Goal: Communication & Community: Answer question/provide support

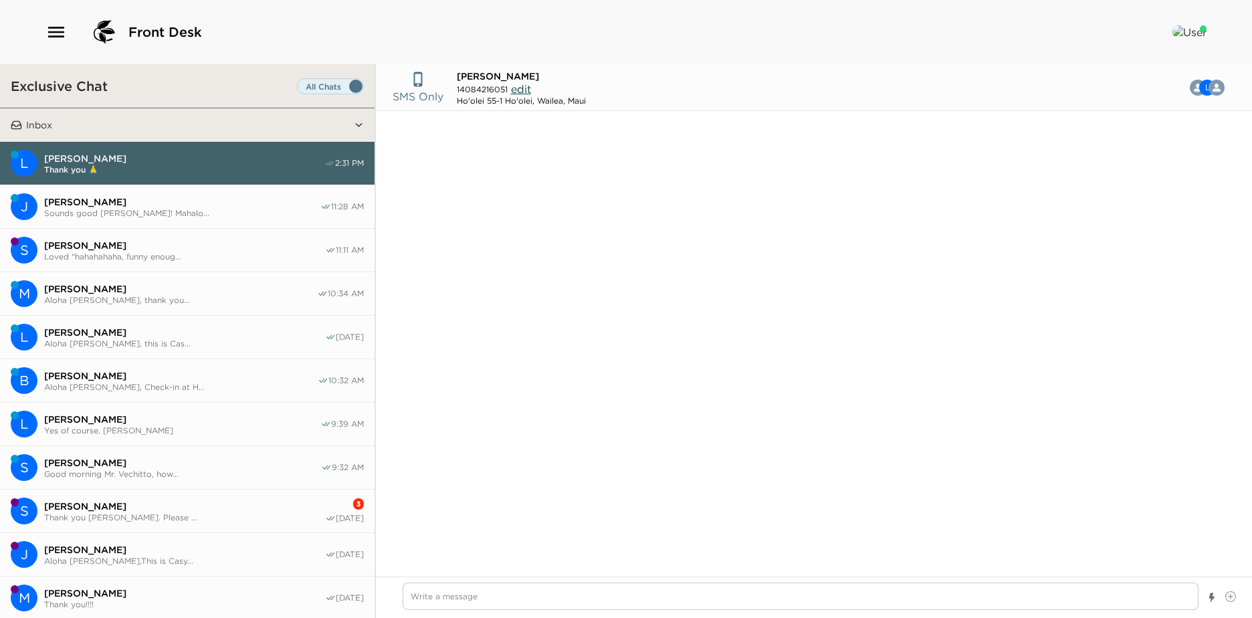
scroll to position [469, 0]
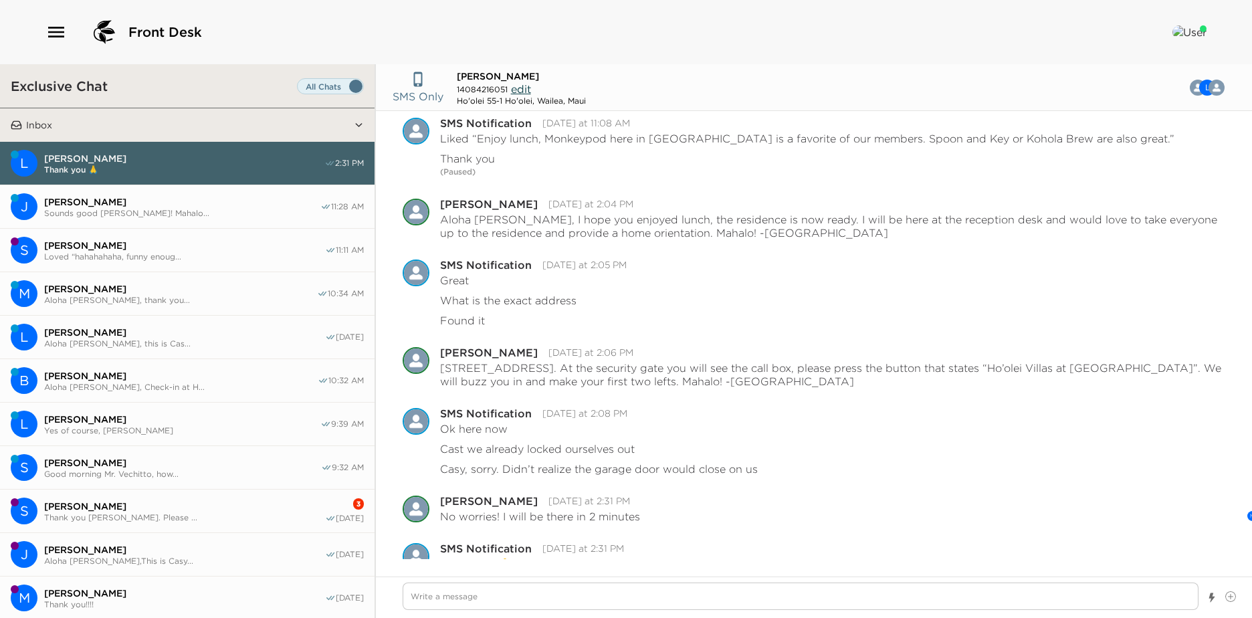
click at [174, 457] on span "[PERSON_NAME]" at bounding box center [182, 463] width 277 height 12
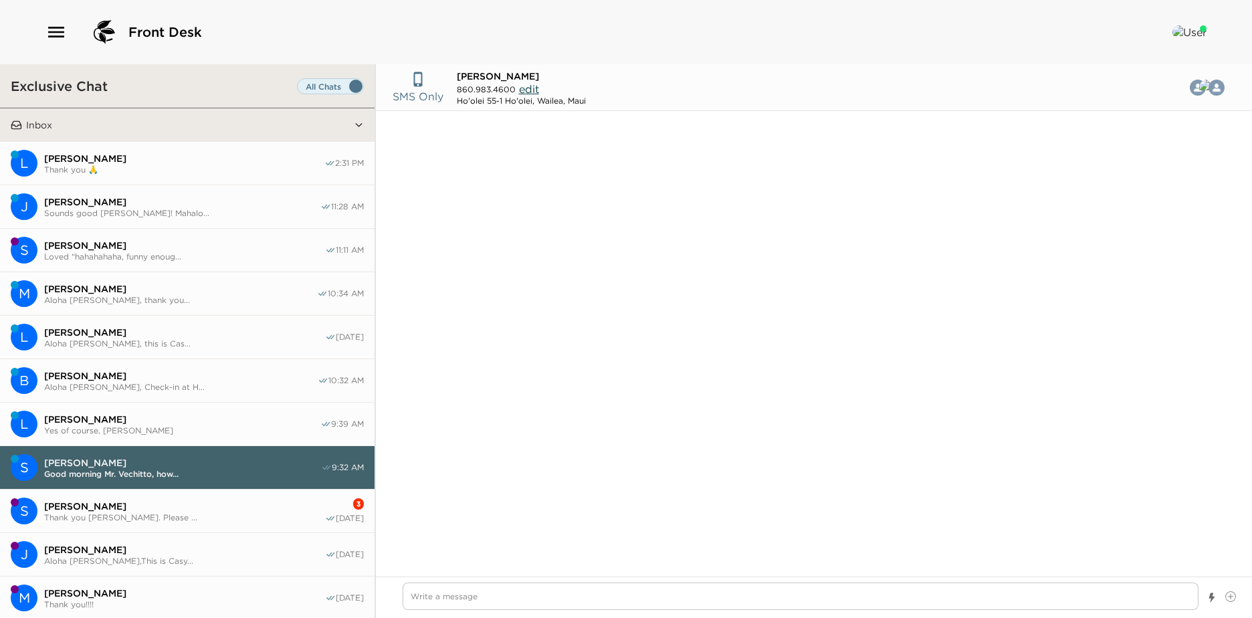
scroll to position [751, 0]
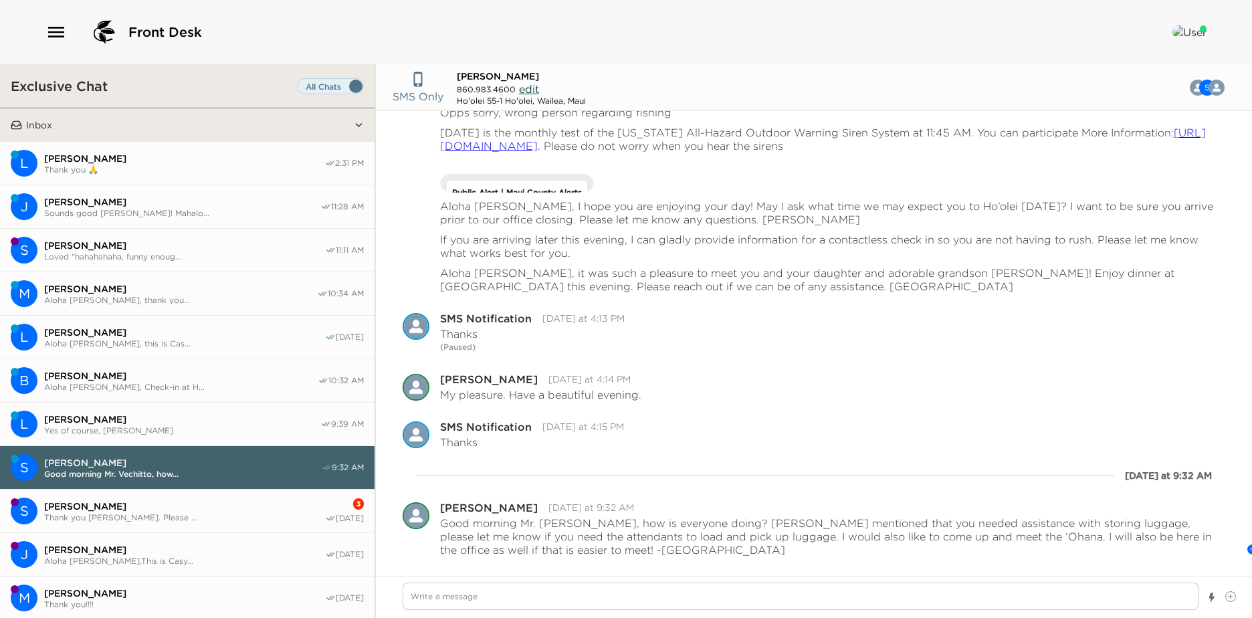
click at [169, 426] on span "Yes of course, [PERSON_NAME]" at bounding box center [182, 430] width 276 height 10
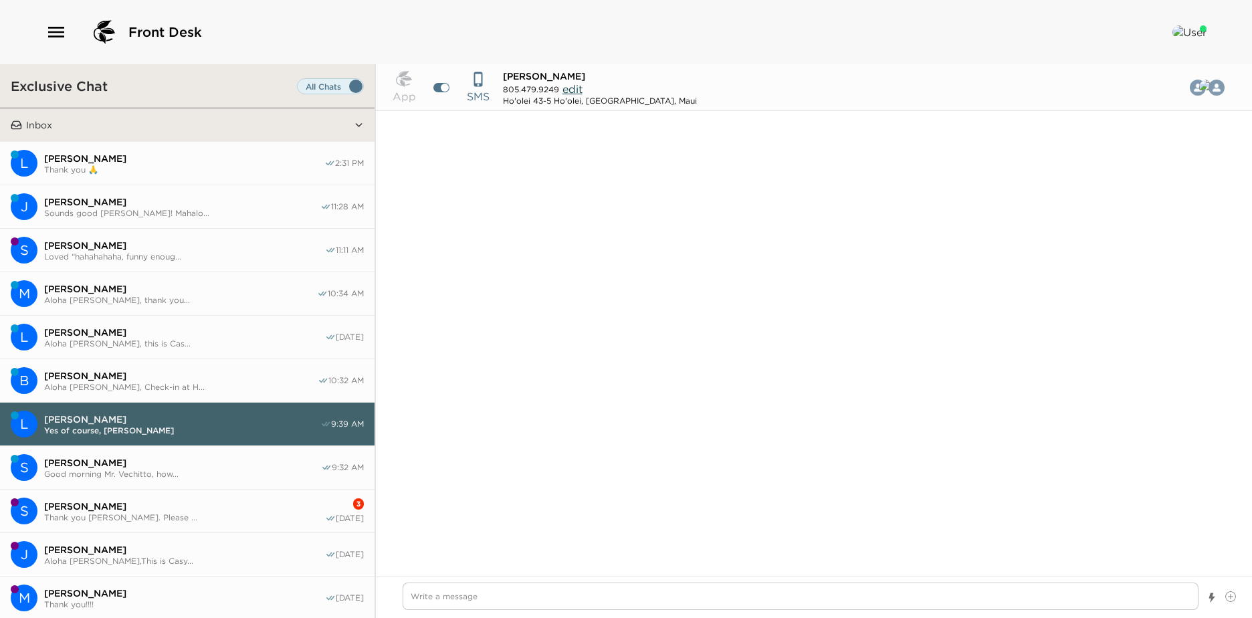
scroll to position [689, 0]
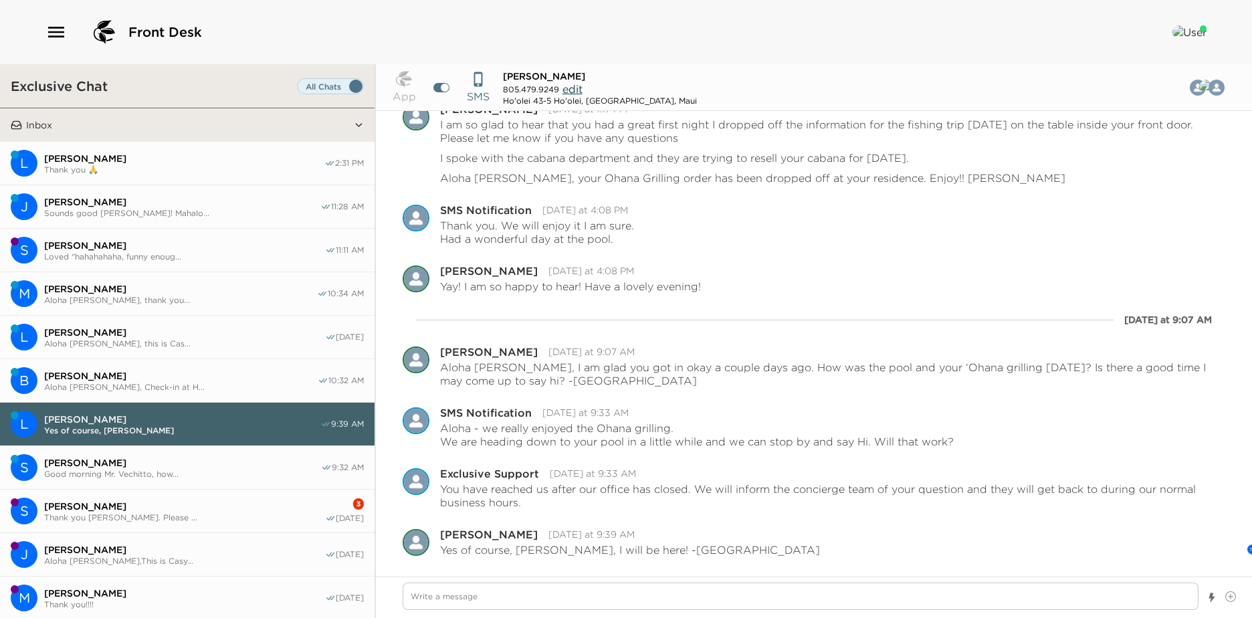
click at [165, 375] on span "Brian Longo" at bounding box center [181, 376] width 274 height 12
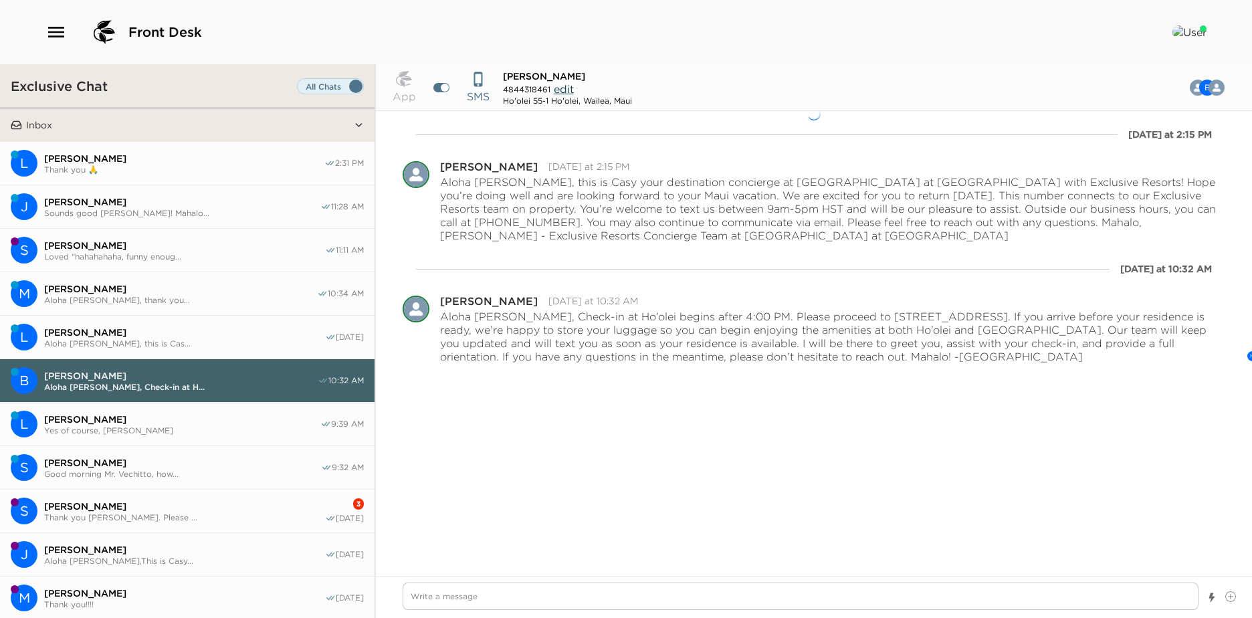
click at [159, 318] on button "L Lindsey Readel Aloha Mrs. Readel, this is Cas... 09/28/25" at bounding box center [187, 337] width 375 height 43
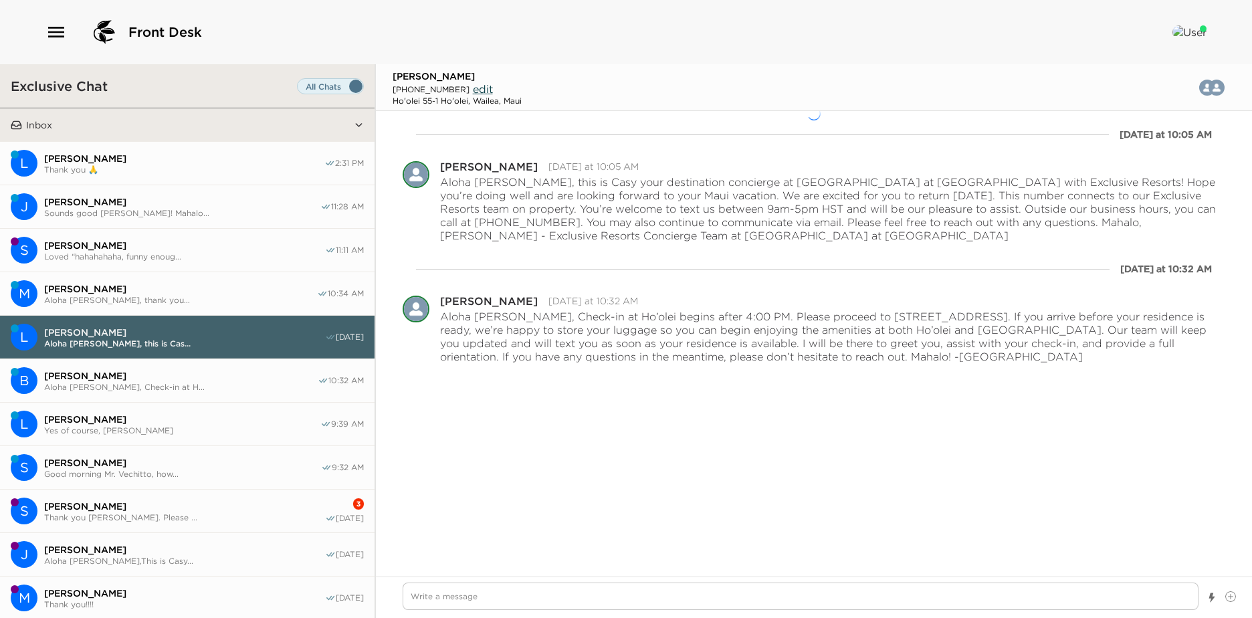
click at [154, 295] on span "Aloha Mr. Koloseike, thank you..." at bounding box center [180, 300] width 273 height 10
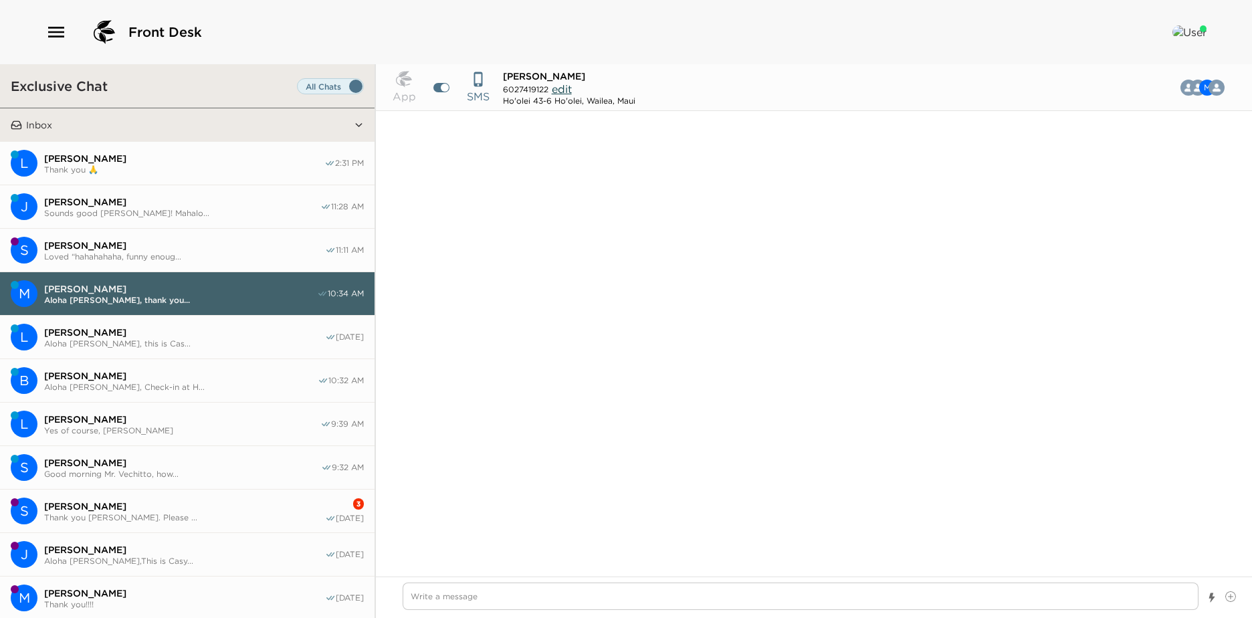
scroll to position [1279, 0]
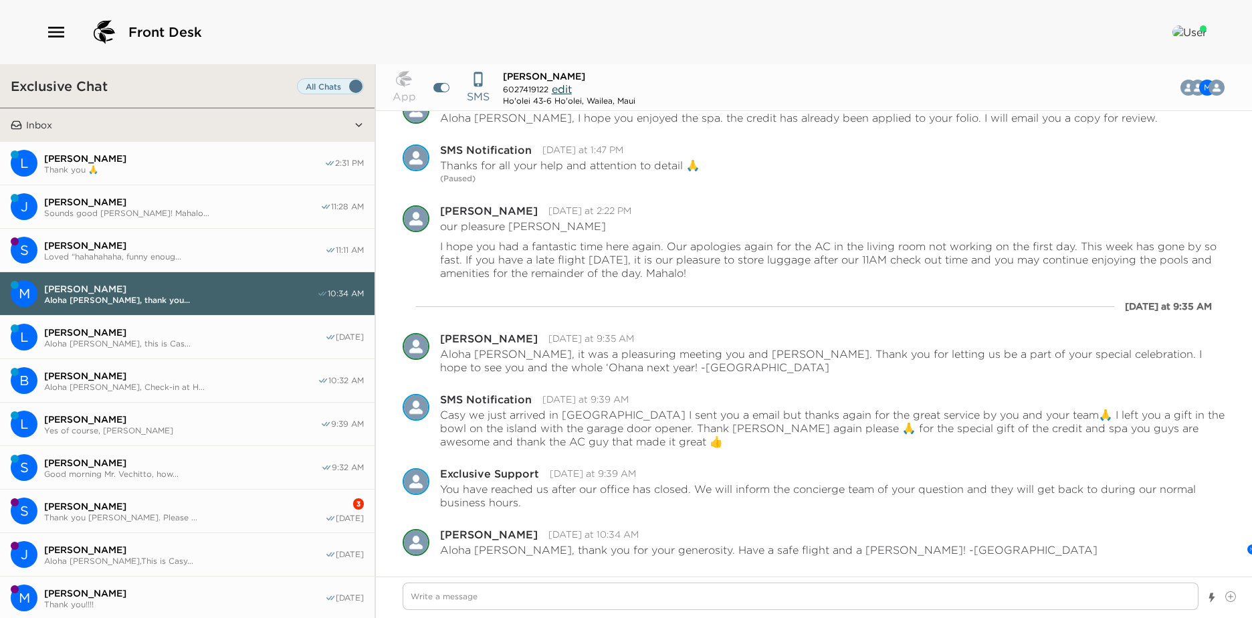
click at [153, 274] on button "M Mark Koloseike Aloha Mr. Koloseike, thank you... 10:34 AM" at bounding box center [187, 293] width 375 height 43
click at [161, 230] on button "S Susan Henry Loved “hahahahaha, funny enoug... 11:11 AM" at bounding box center [187, 250] width 375 height 43
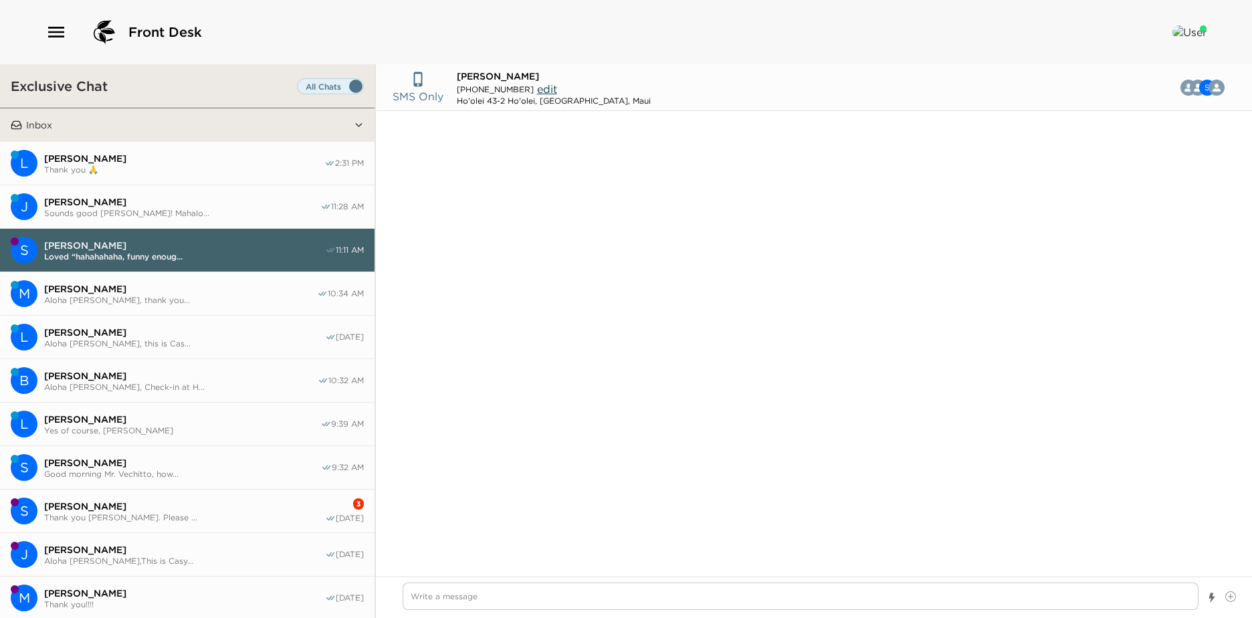
scroll to position [1523, 0]
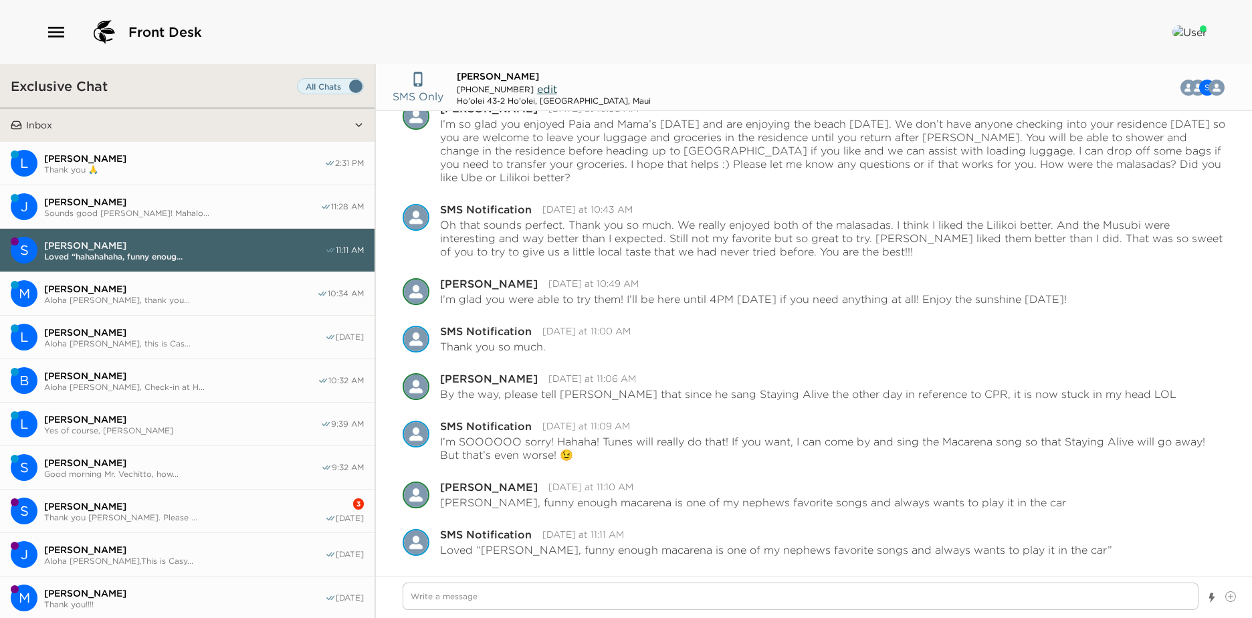
click at [144, 375] on span "Brian Longo" at bounding box center [181, 376] width 274 height 12
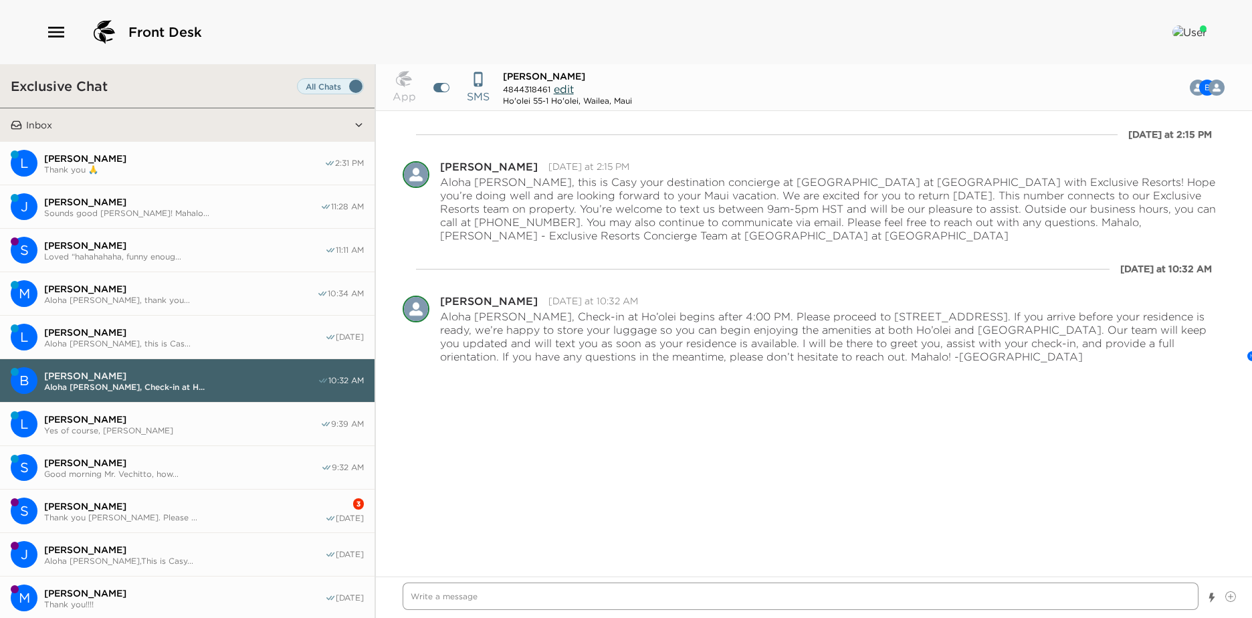
click at [433, 603] on textarea "Write a message" at bounding box center [801, 595] width 796 height 27
type textarea "x"
type textarea "a"
type textarea "x"
type textarea "aL"
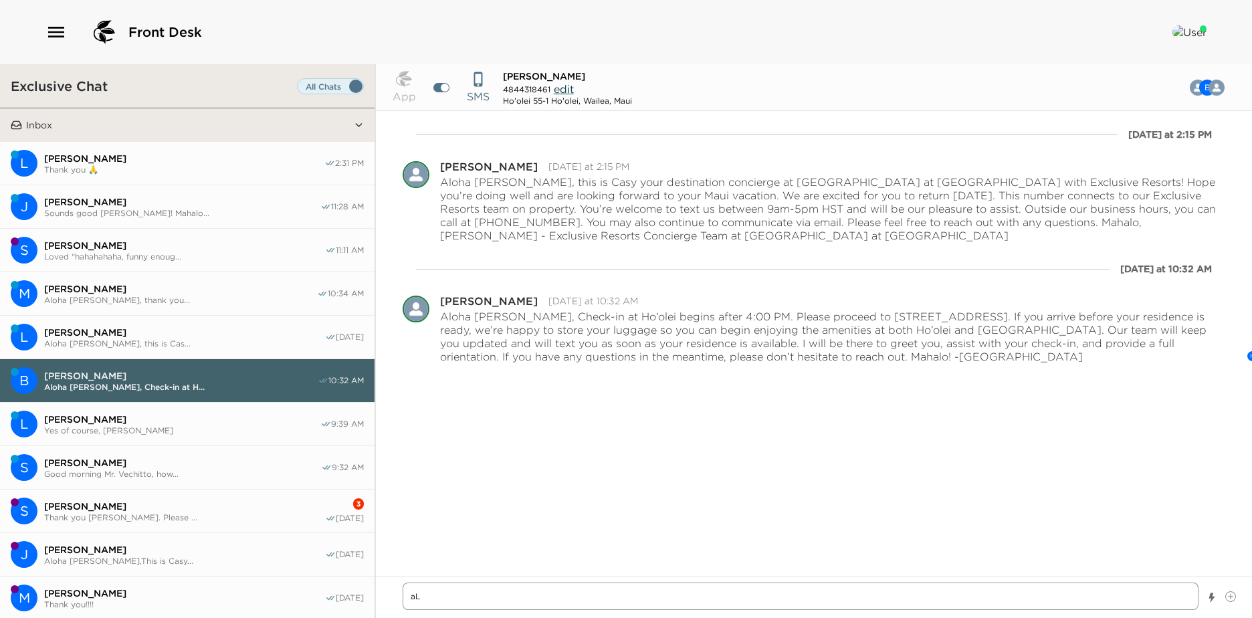
type textarea "x"
type textarea "aLO"
type textarea "x"
type textarea "aLOH"
type textarea "x"
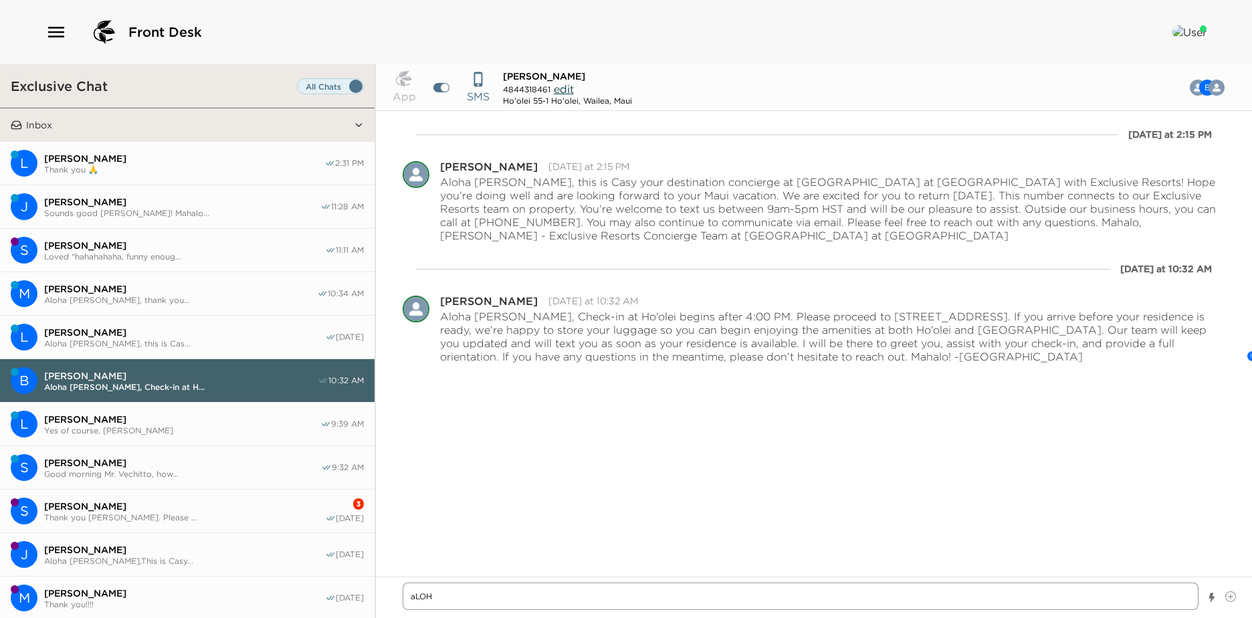
type textarea "aLOHA"
type textarea "x"
type textarea "aLOHA"
type textarea "x"
type textarea "aLOHA m"
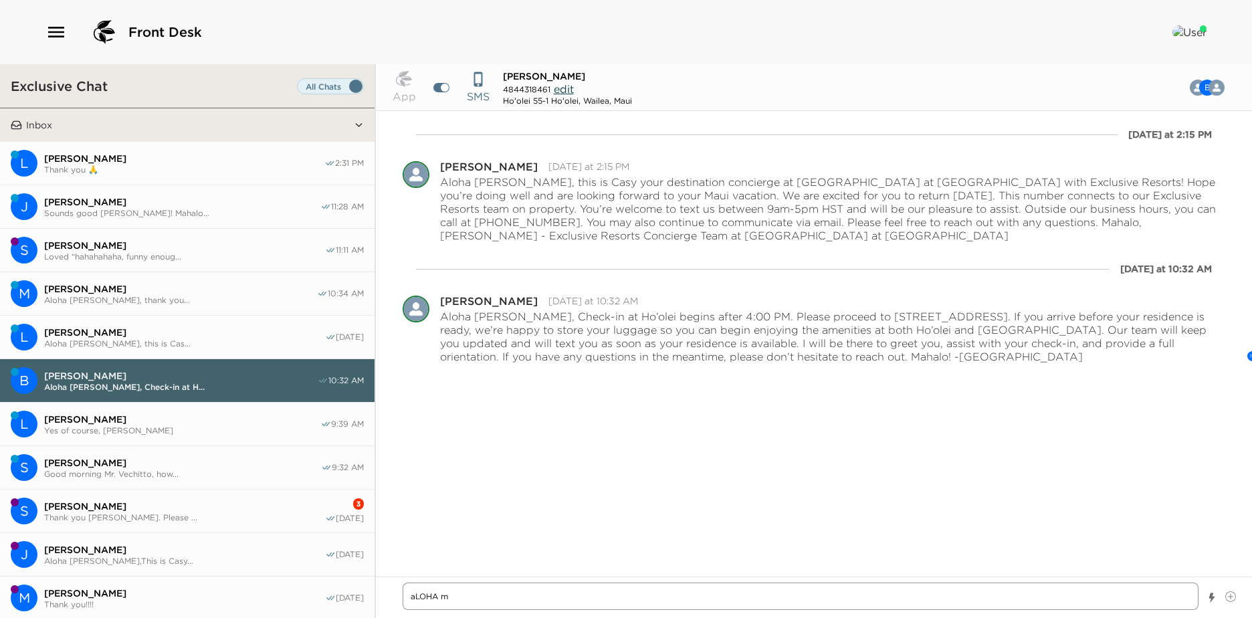
type textarea "x"
type textarea "aLOHA mR"
type textarea "x"
type textarea "aLOHA mR"
type textarea "x"
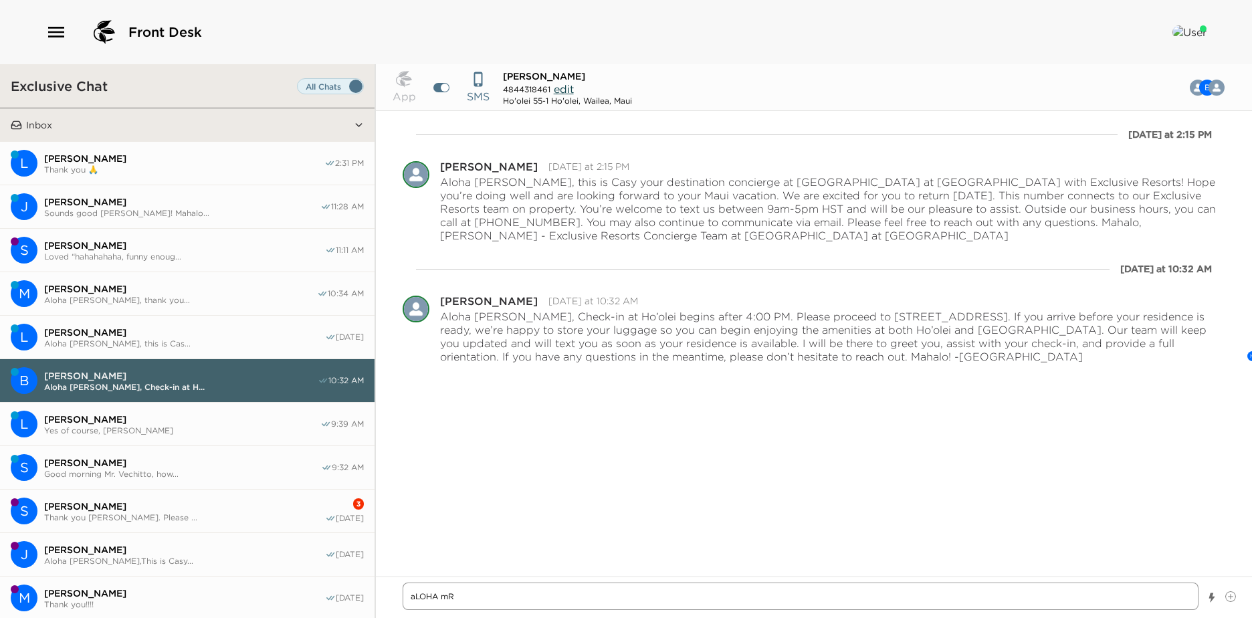
type textarea "aLOHA mR"
type textarea "x"
type textarea "aLOHA m"
type textarea "x"
type textarea "aLOHA"
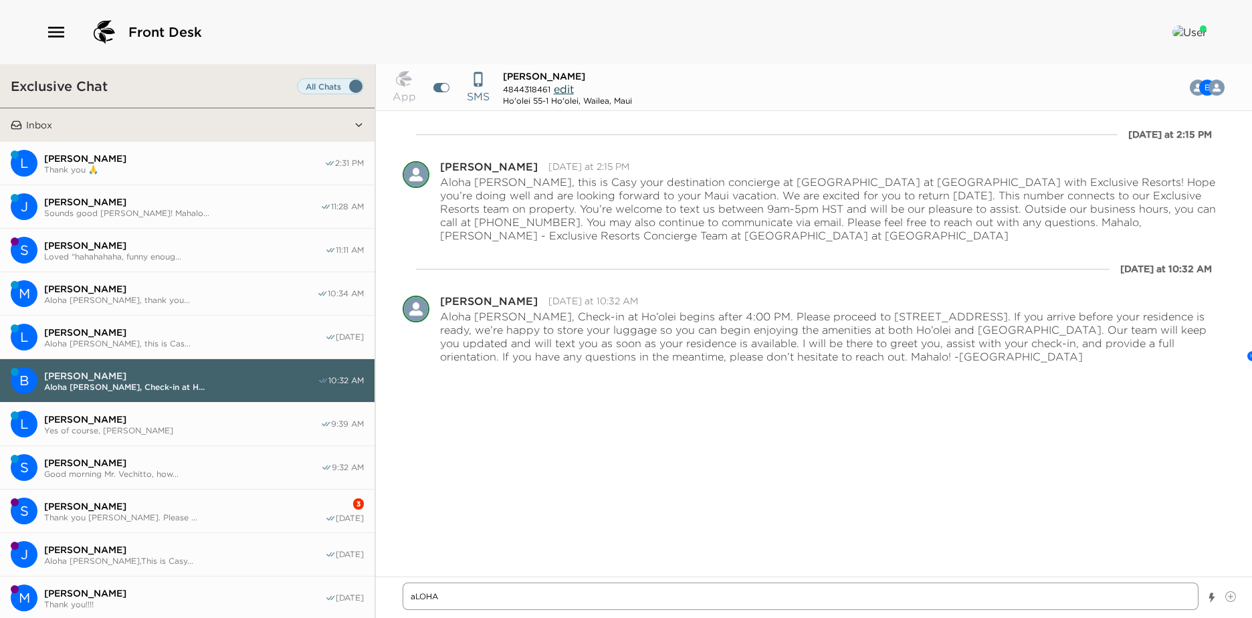
type textarea "x"
type textarea "aLOHA"
type textarea "x"
type textarea "aLOH"
type textarea "x"
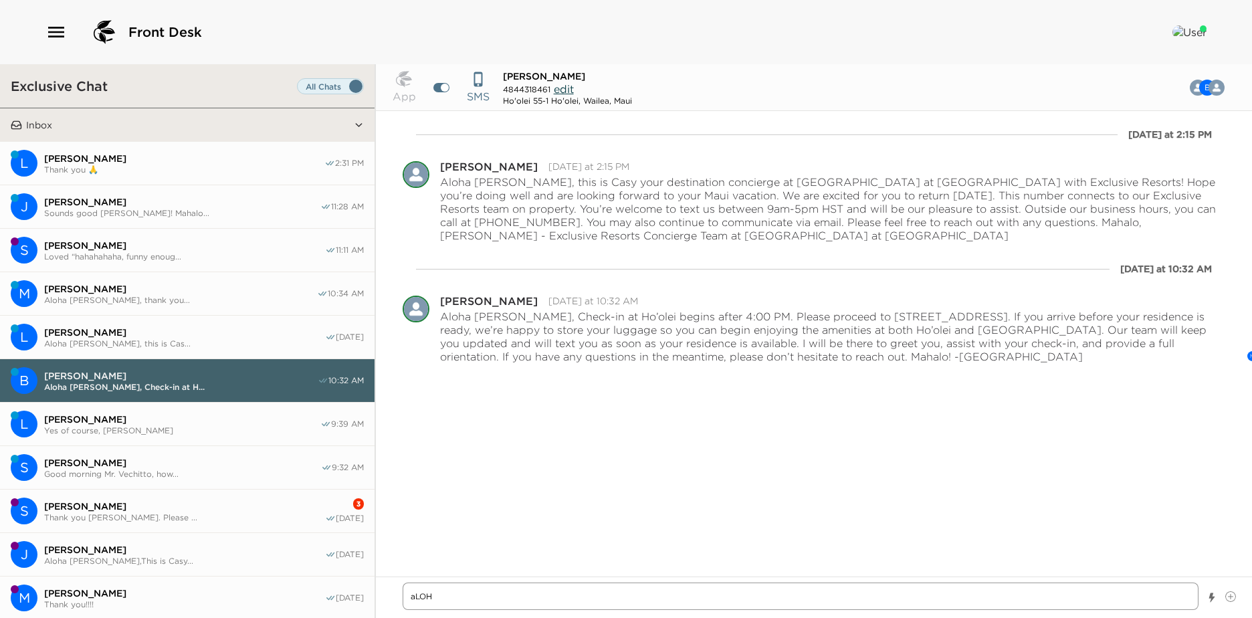
type textarea "aLO"
type textarea "x"
type textarea "aL"
type textarea "x"
type textarea "a"
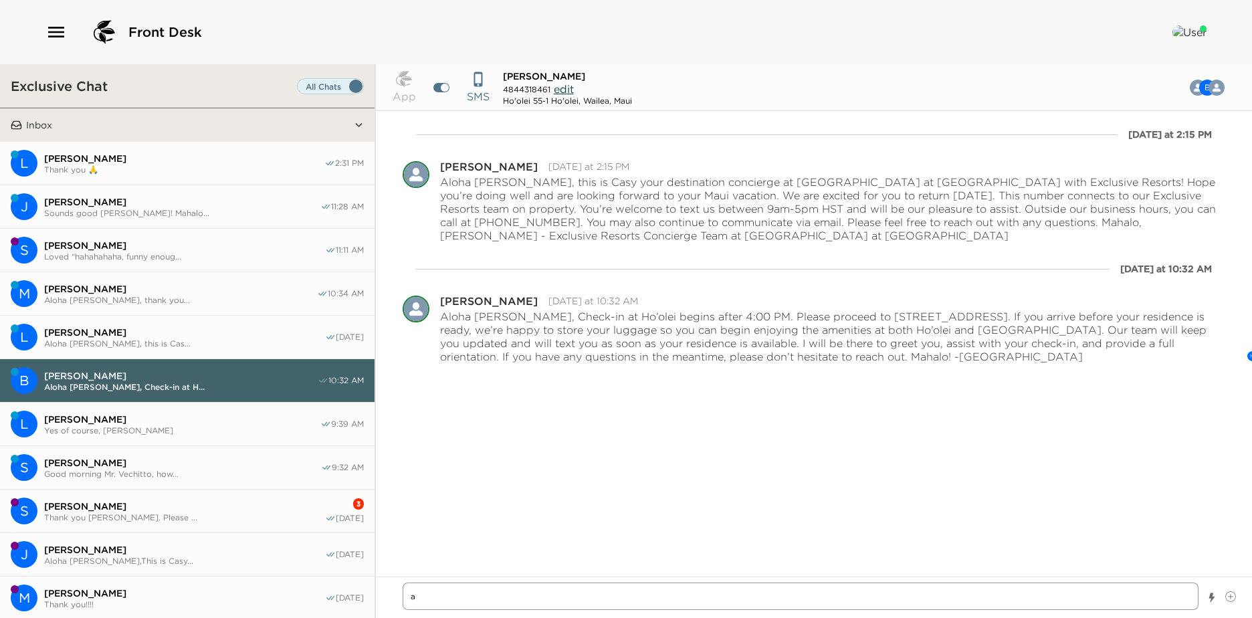
type textarea "x"
type textarea "AL"
type textarea "x"
type textarea "ALo"
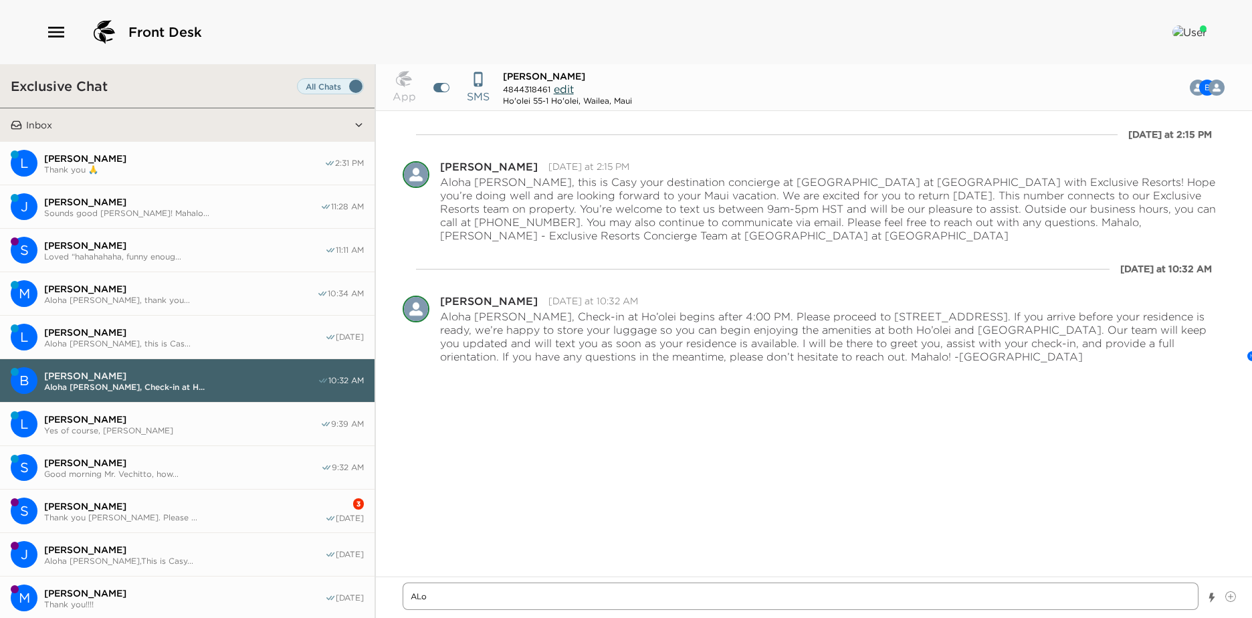
type textarea "x"
type textarea "ALoh"
type textarea "x"
type textarea "ALoha"
type textarea "x"
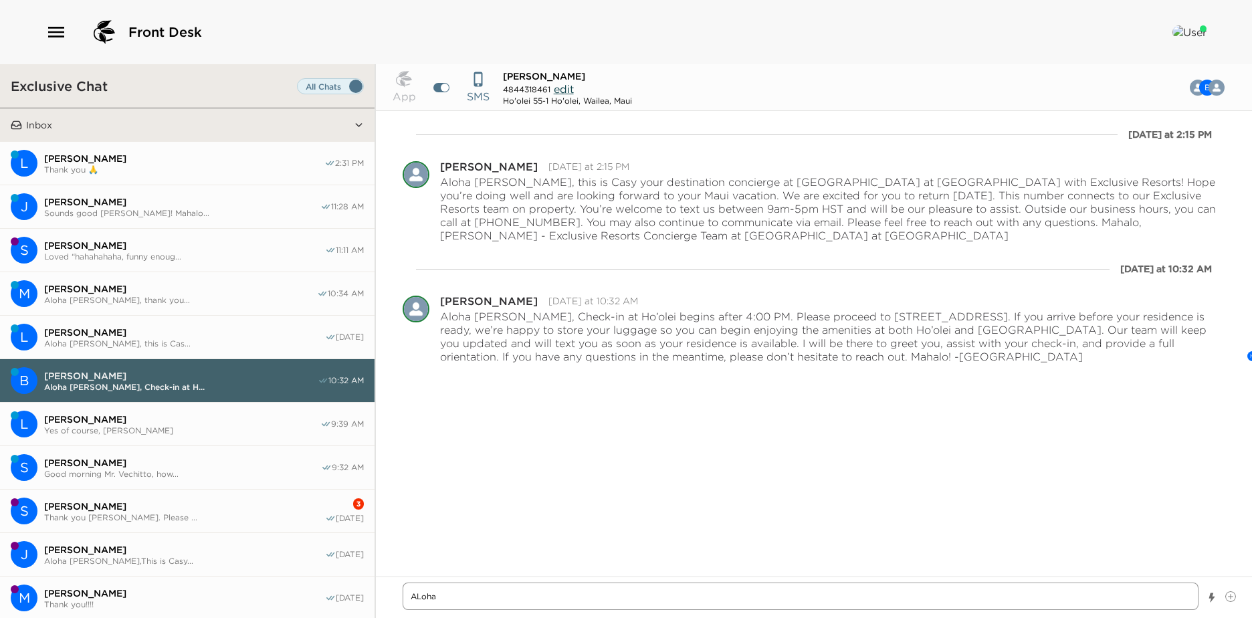
type textarea "ALoha"
type textarea "x"
type textarea "ALoha M"
type textarea "x"
type textarea "ALoha Mr."
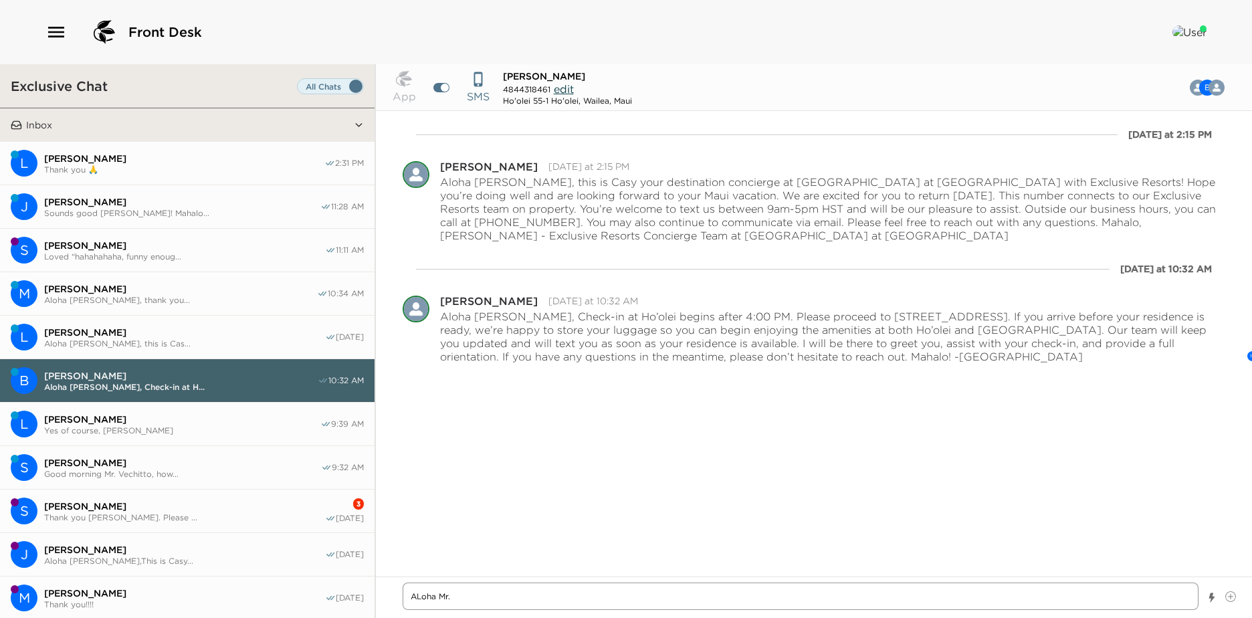
type textarea "x"
type textarea "ALoha Mr."
type textarea "x"
type textarea "ALoha Mr. L"
type textarea "x"
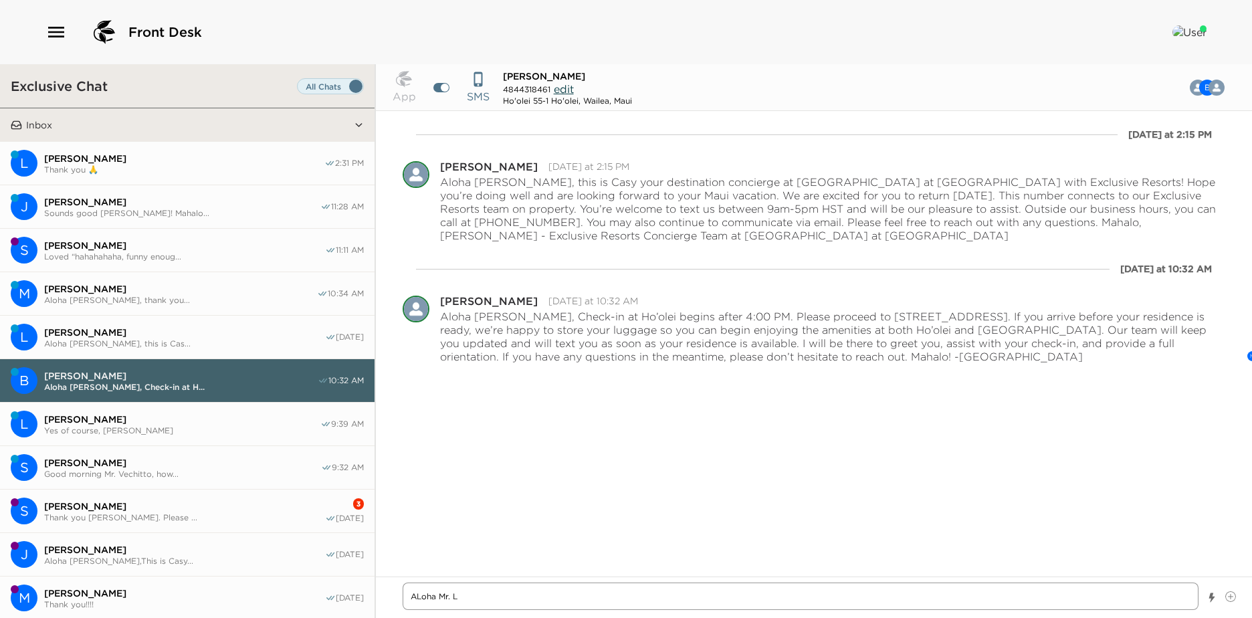
type textarea "ALoha Mr. Lo"
type textarea "x"
type textarea "ALoha Mr. Lon"
type textarea "x"
type textarea "ALoha Mr. Long"
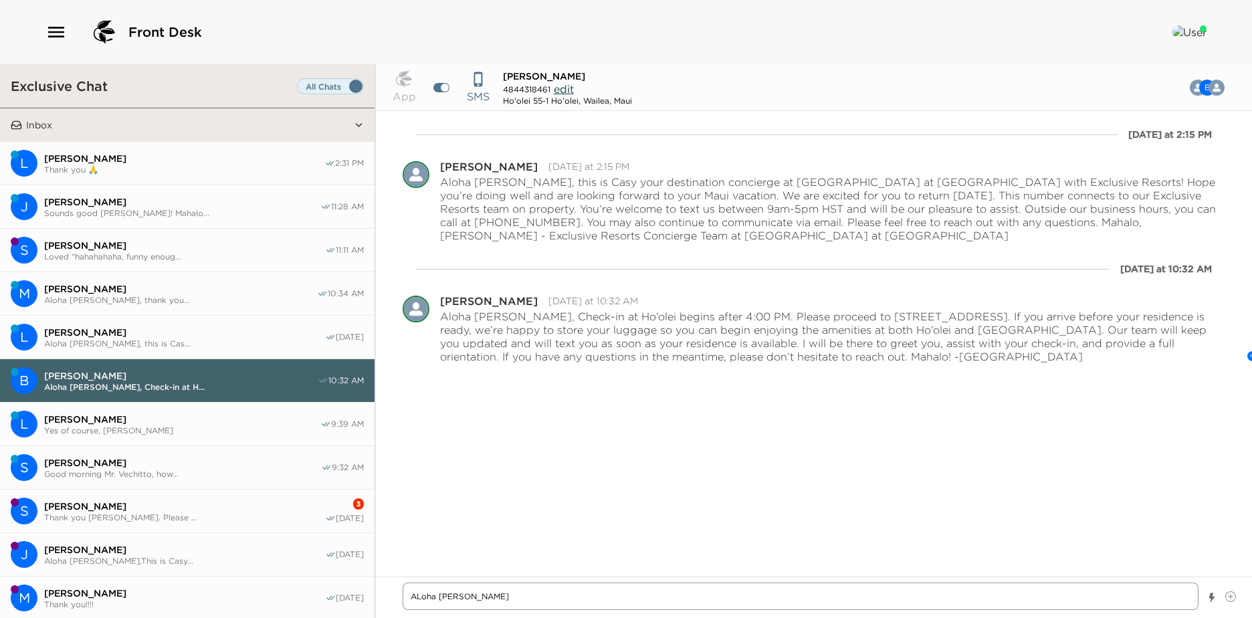
type textarea "x"
type textarea "ALoha Mr. Longo"
type textarea "x"
type textarea "ALoha Mr. Longo"
type textarea "x"
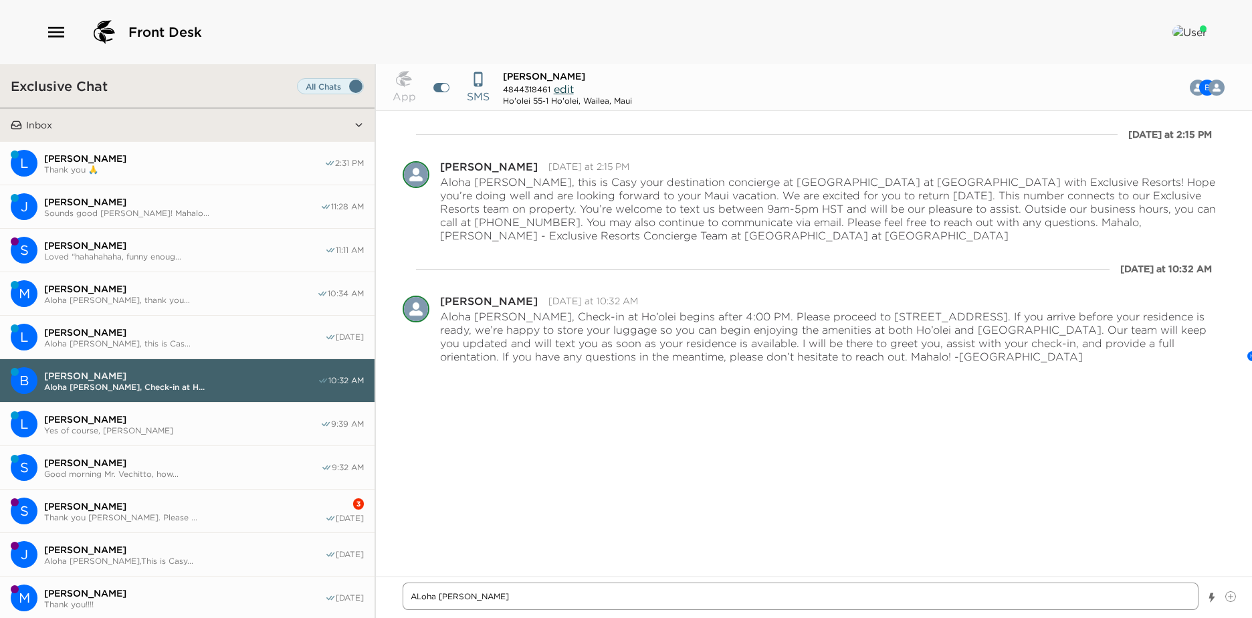
type textarea "ALoha Mr. Longo"
type textarea "x"
type textarea "ALoha Mr. Longo,"
type textarea "x"
type textarea "ALoha Mr. Longo,"
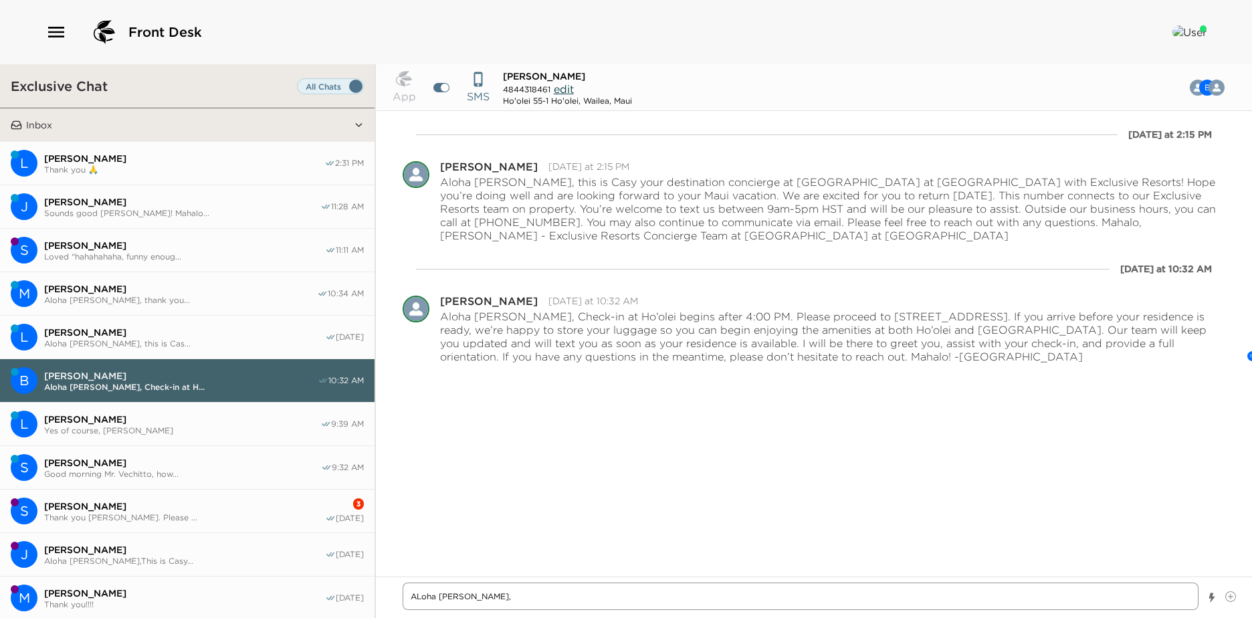
type textarea "x"
type textarea "ALoha Mr. Longo,"
type textarea "x"
type textarea "Aloha Mr. Longo,"
click at [511, 596] on textarea "Aloha Mr. Longo," at bounding box center [801, 595] width 796 height 27
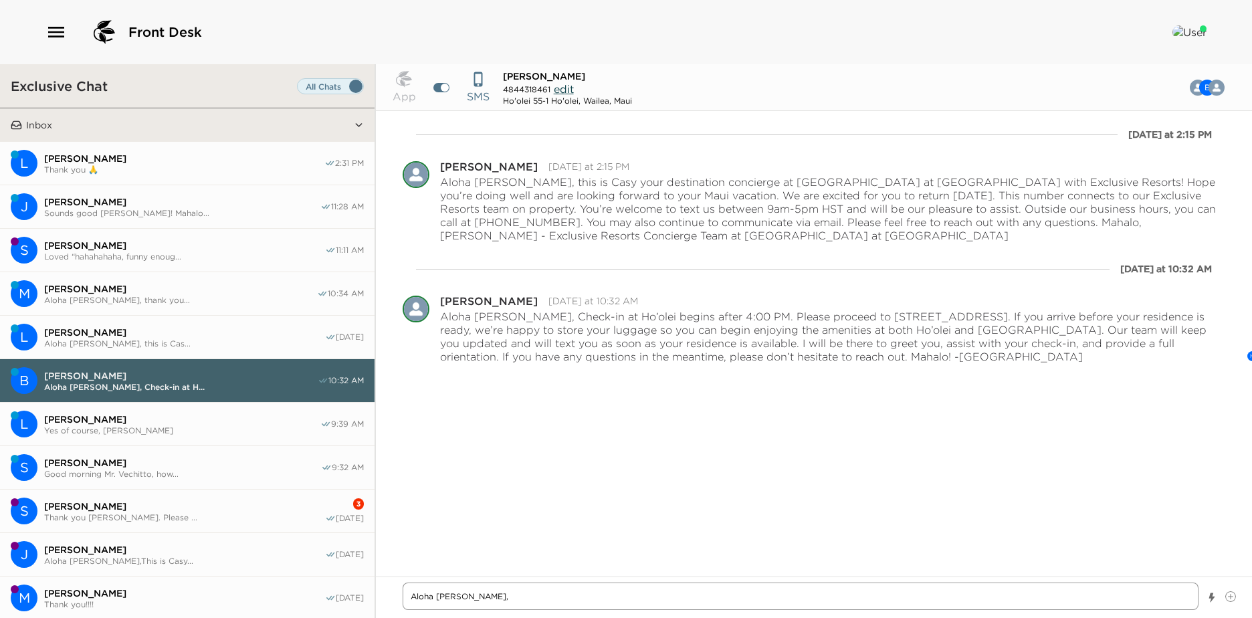
type textarea "x"
type textarea "Aloha Mr. Longo, M"
type textarea "x"
type textarea "Aloha Mr. Longo, Mr"
type textarea "x"
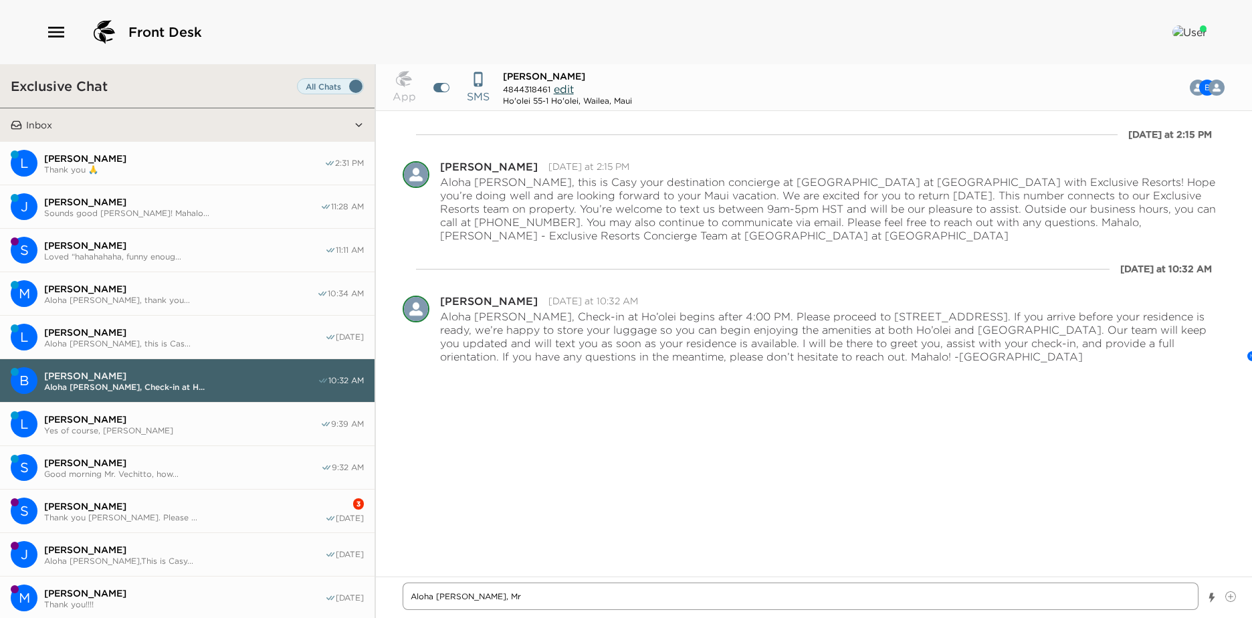
type textarea "Aloha Mr. Longo, Mr."
type textarea "x"
type textarea "Aloha Mr. Longo, Mr."
type textarea "x"
type textarea "Aloha Mr. Longo, Mr. a"
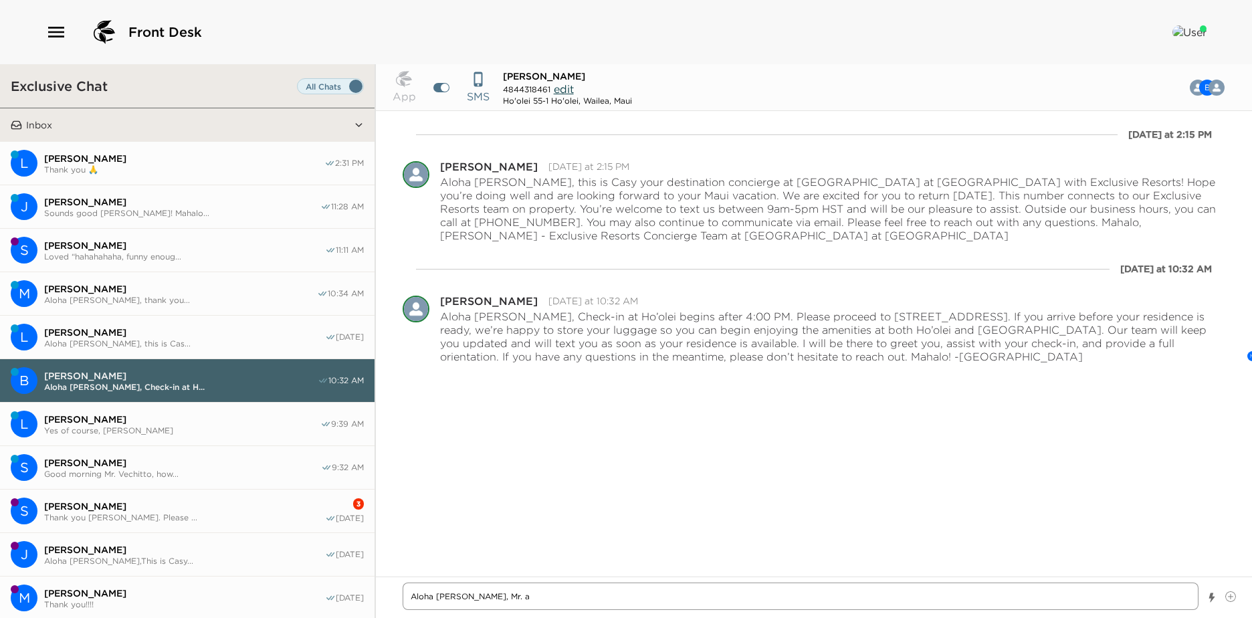
type textarea "x"
type textarea "Aloha Mr. Longo, Mr. an"
type textarea "x"
type textarea "Aloha Mr. Longo, Mr. and"
type textarea "x"
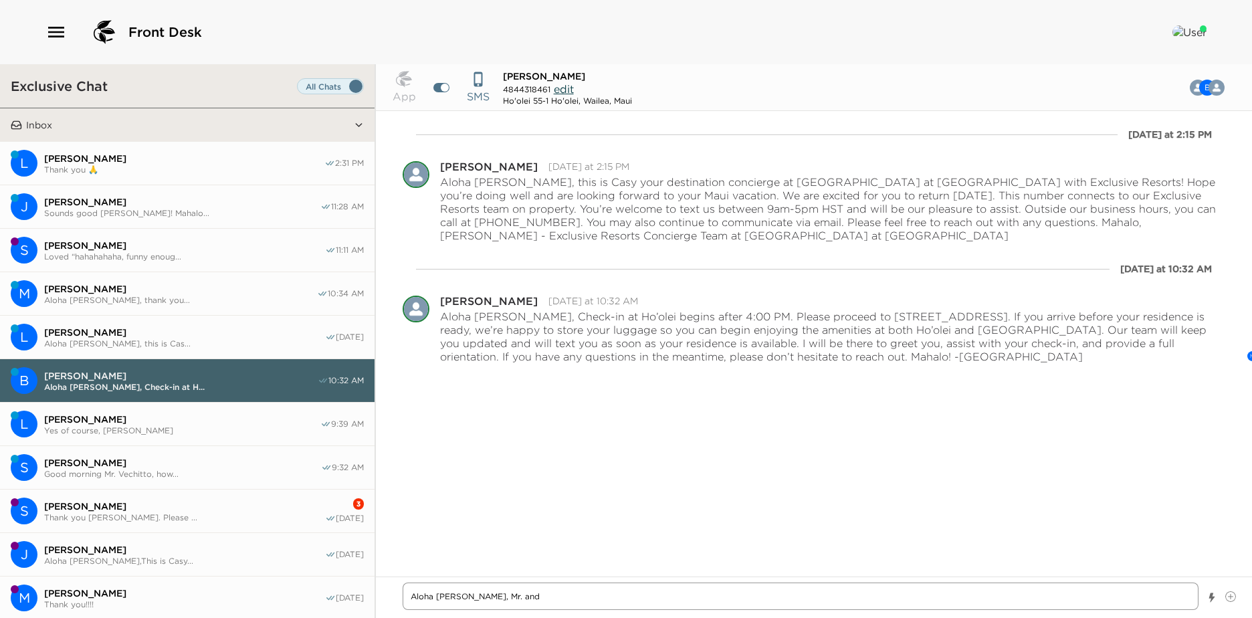
type textarea "Aloha Mr. Longo, Mr. and"
type textarea "x"
type textarea "Aloha Mr. Longo, Mr. and M"
type textarea "x"
type textarea "Aloha Mr. Longo, Mr. and Mr"
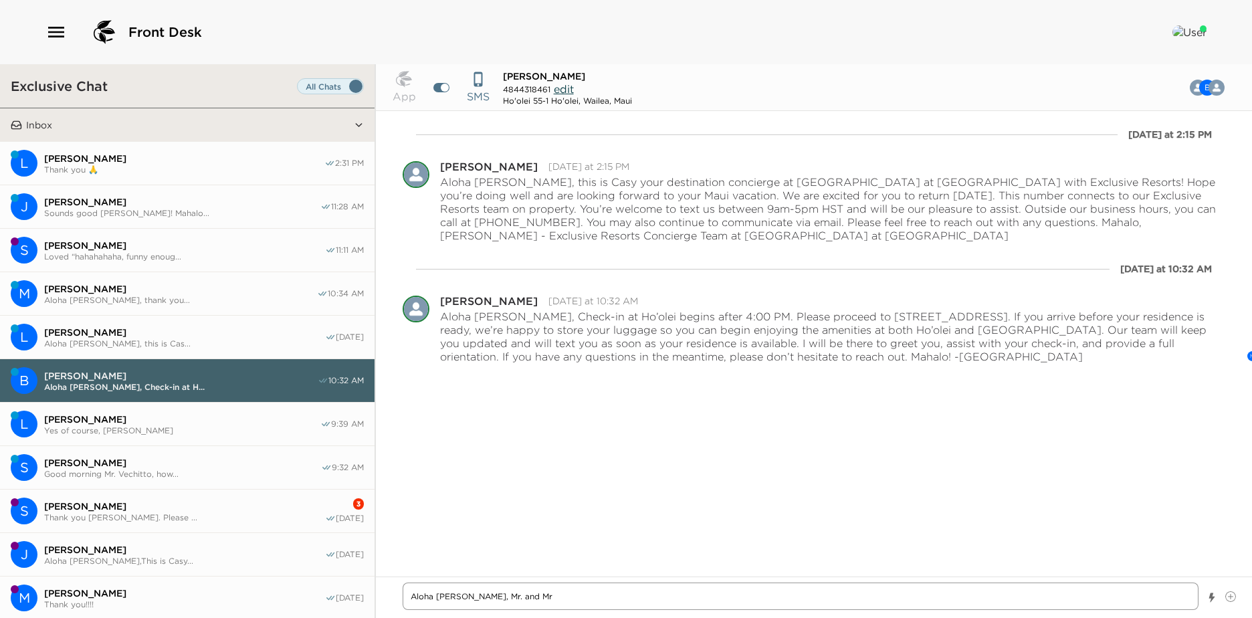
type textarea "x"
type textarea "Aloha Mr. Longo, Mr. and Mrs"
type textarea "x"
type textarea "Aloha Mr. Longo, Mr. and Mrs."
type textarea "x"
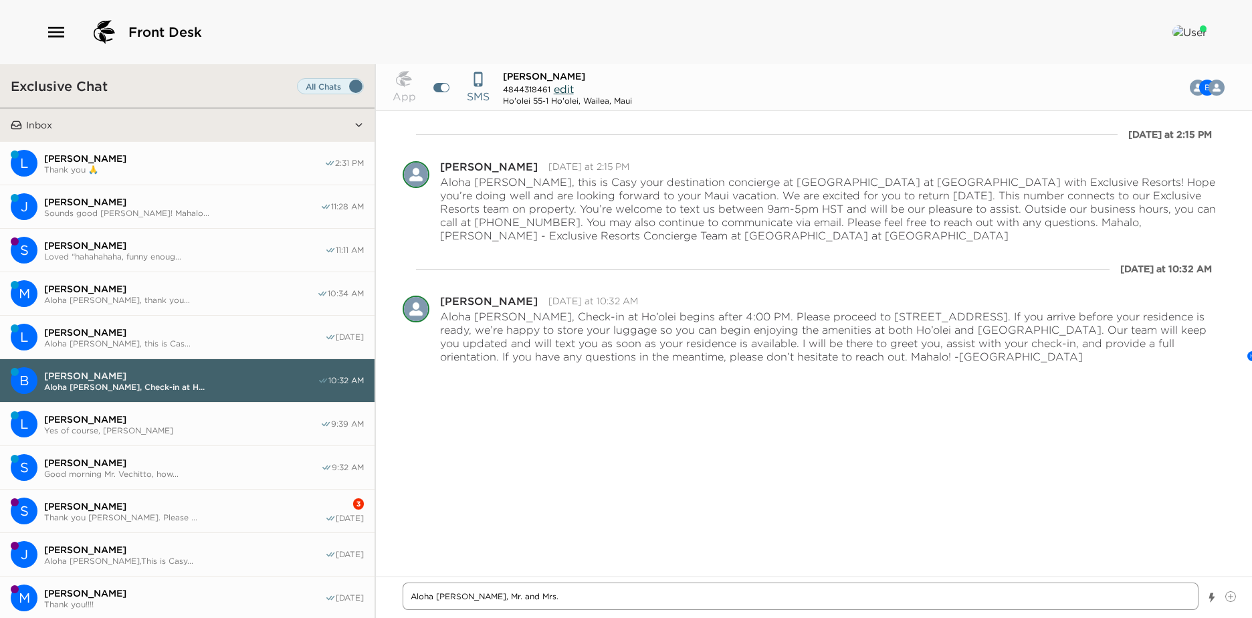
type textarea "Aloha Mr. Longo, Mr. and Mrs."
type textarea "x"
type textarea "Aloha Mr. Longo, Mr. and Mrs. R"
type textarea "x"
type textarea "Aloha Mr. Longo, Mr. and Mrs. Ro"
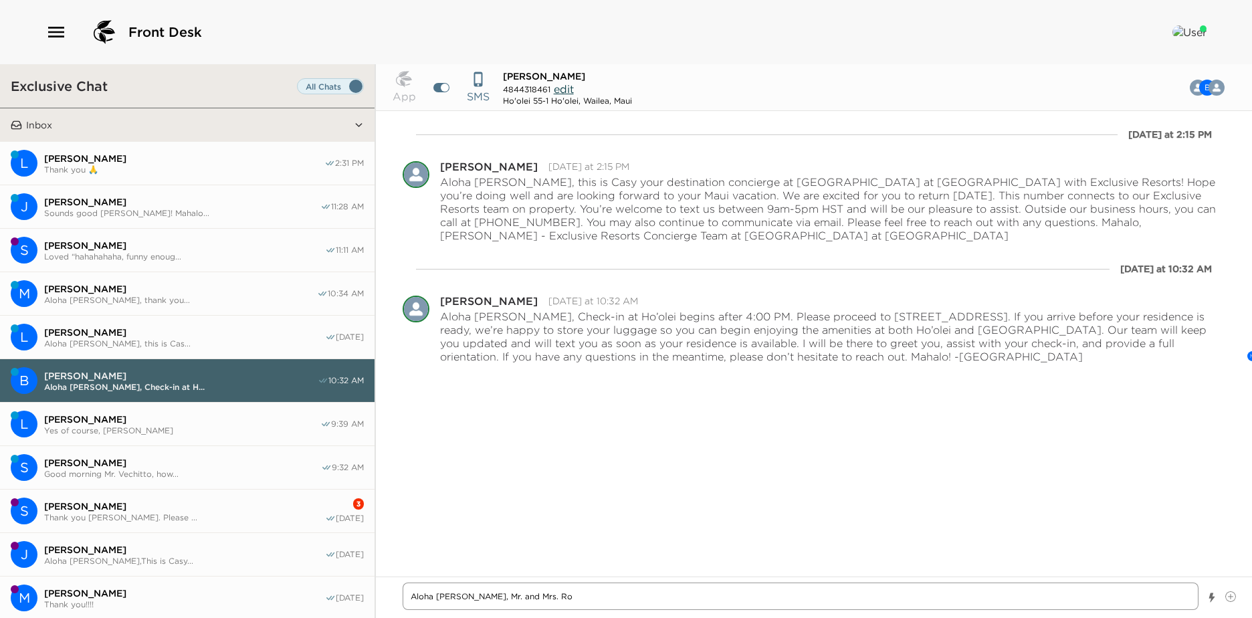
type textarea "x"
type textarea "Aloha Mr. Longo, Mr. and Mrs. Ros"
type textarea "x"
type textarea "Aloha Mr. Longo, Mr. and Mrs. Rose"
type textarea "x"
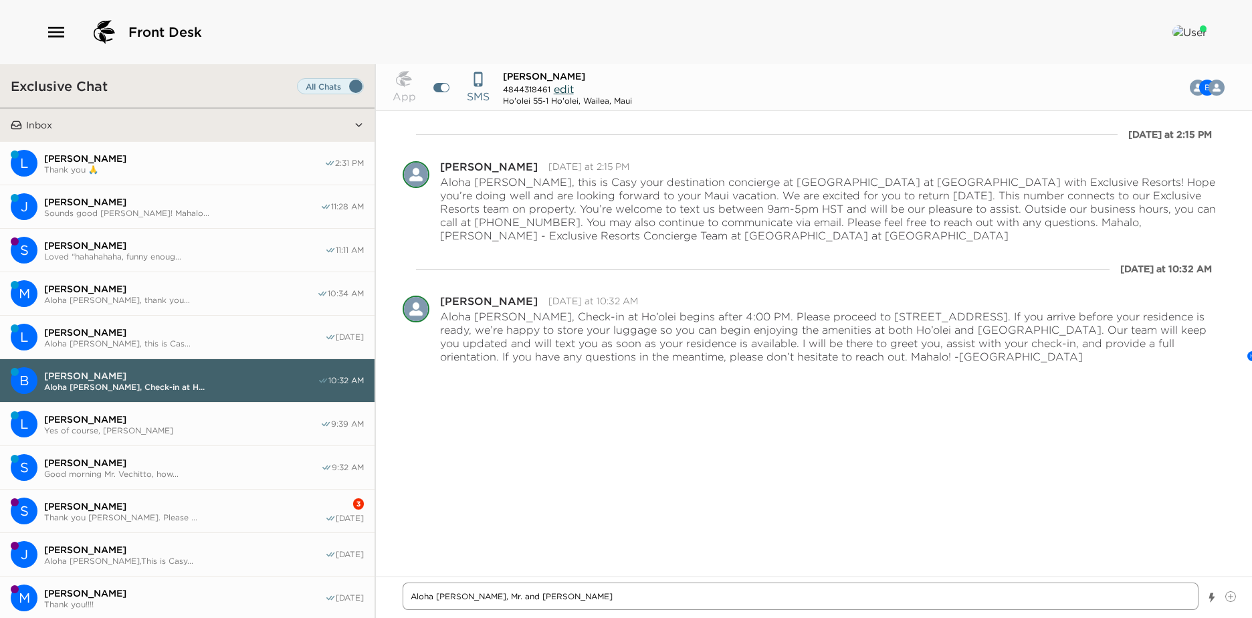
type textarea "Aloha Mr. Longo, Mr. and Mrs. Rosen"
type textarea "x"
type textarea "Aloha Mr. Longo, Mr. and Mrs. Rosenl"
type textarea "x"
type textarea "Aloha Mr. Longo, Mr. and Mrs. Rosenlu"
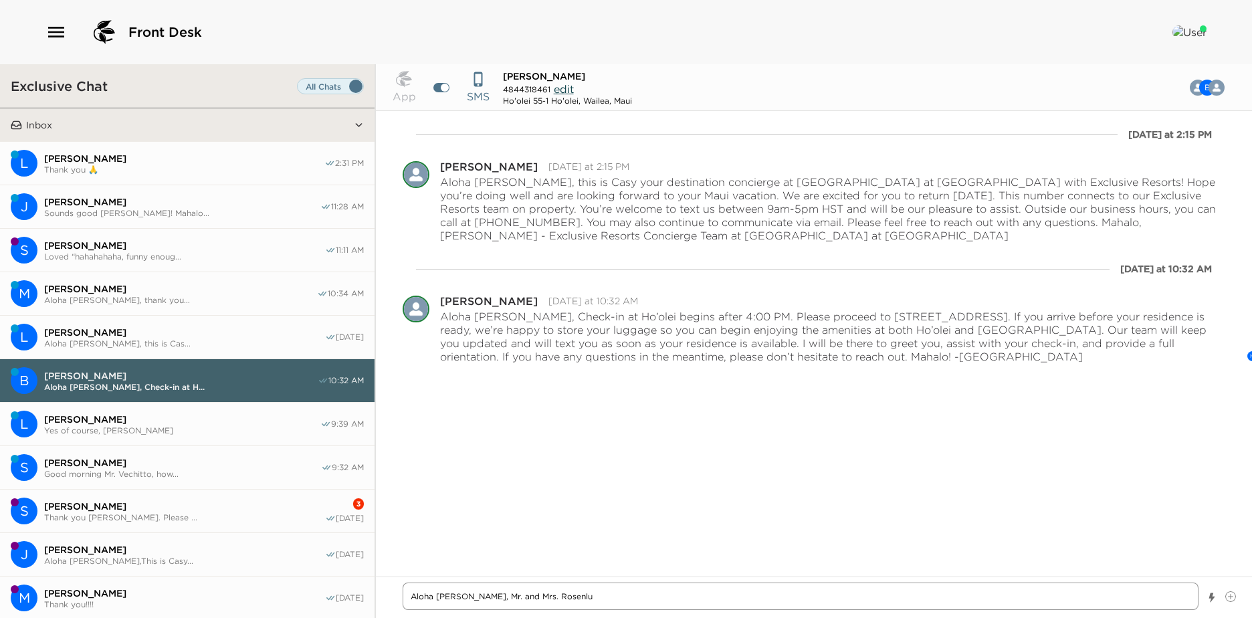
type textarea "x"
type textarea "Aloha Mr. Longo, Mr. and Mrs. Rosenlun"
type textarea "x"
type textarea "Aloha Mr. Longo, Mr. and Mrs. Rosenlund"
type textarea "x"
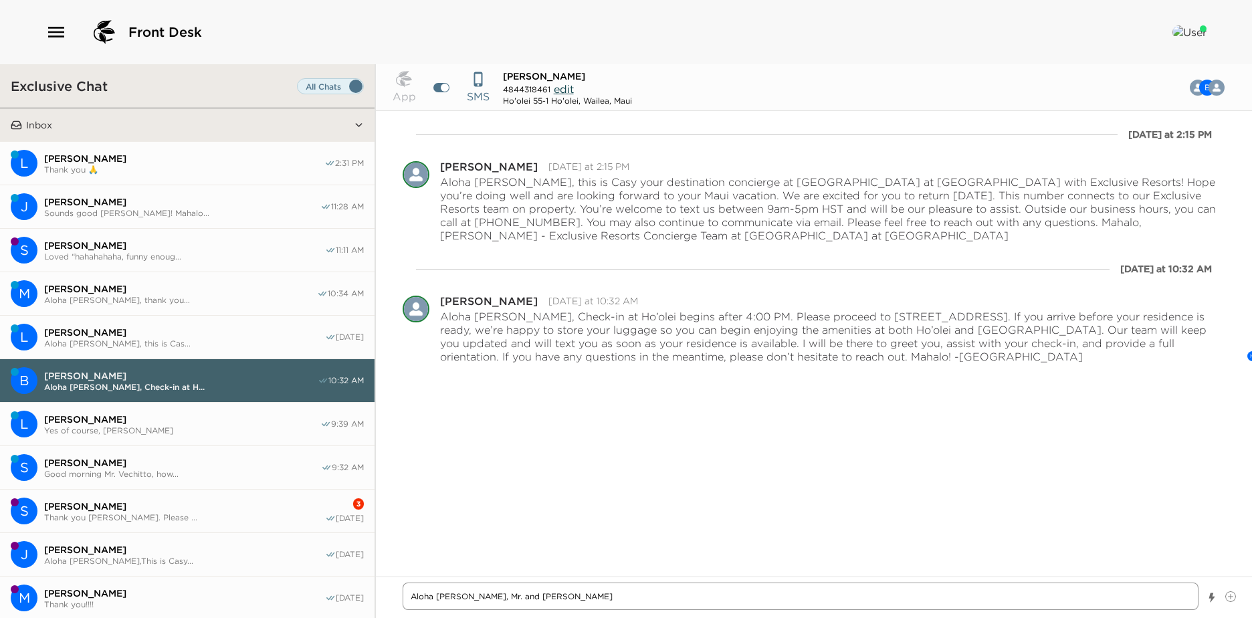
type textarea "Aloha Mr. Longo, Mr. and Mrs. Rosenlund"
type textarea "x"
type textarea "Aloha Mr. Longo, Mr. and Mrs. Rosenlund h"
type textarea "x"
type textarea "Aloha Mr. Longo, Mr. and Mrs. Rosenlund ha"
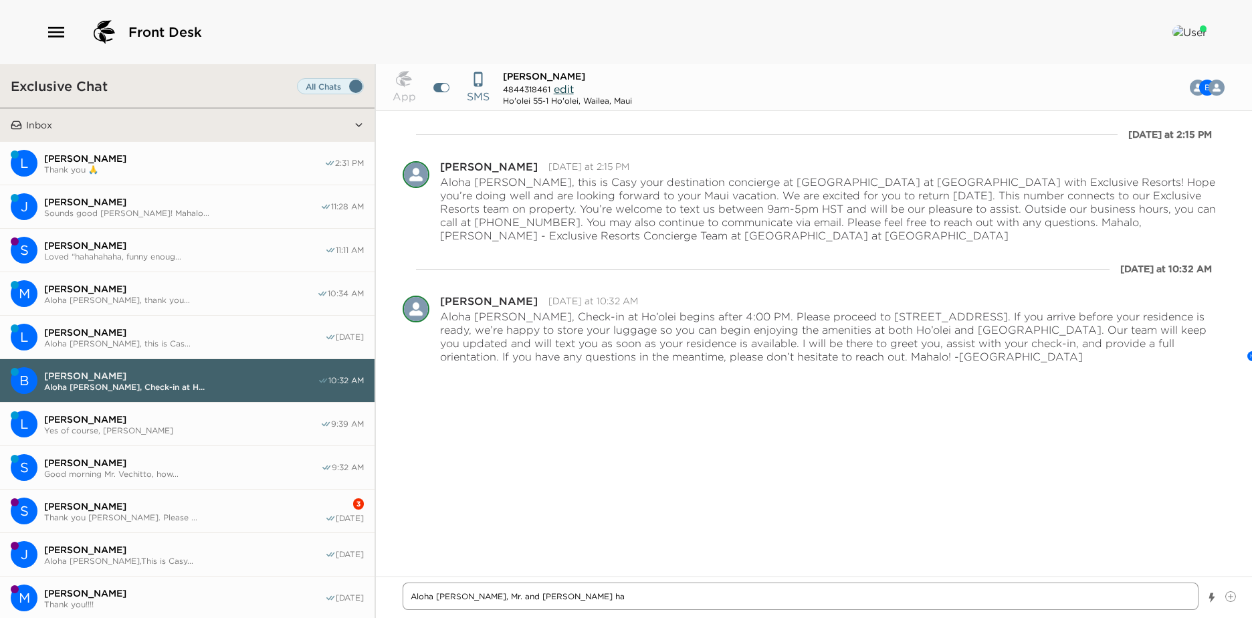
type textarea "x"
type textarea "Aloha Mr. Longo, Mr. and Mrs. Rosenlund has"
type textarea "x"
type textarea "Aloha Mr. Longo, Mr. and Mrs. Rosenlund has"
type textarea "x"
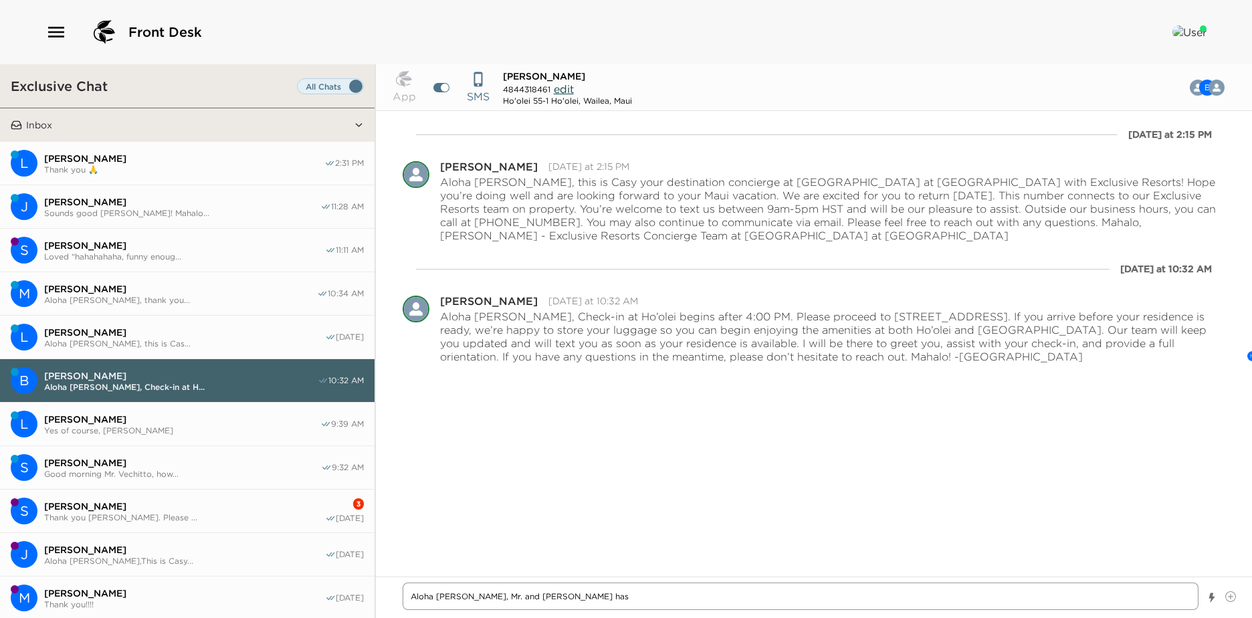
type textarea "Aloha Mr. Longo, Mr. and Mrs. Rosenlund has a"
type textarea "x"
type textarea "Aloha Mr. Longo, Mr. and Mrs. Rosenlund has al"
type textarea "x"
type textarea "Aloha Mr. Longo, Mr. and Mrs. Rosenlund has alr"
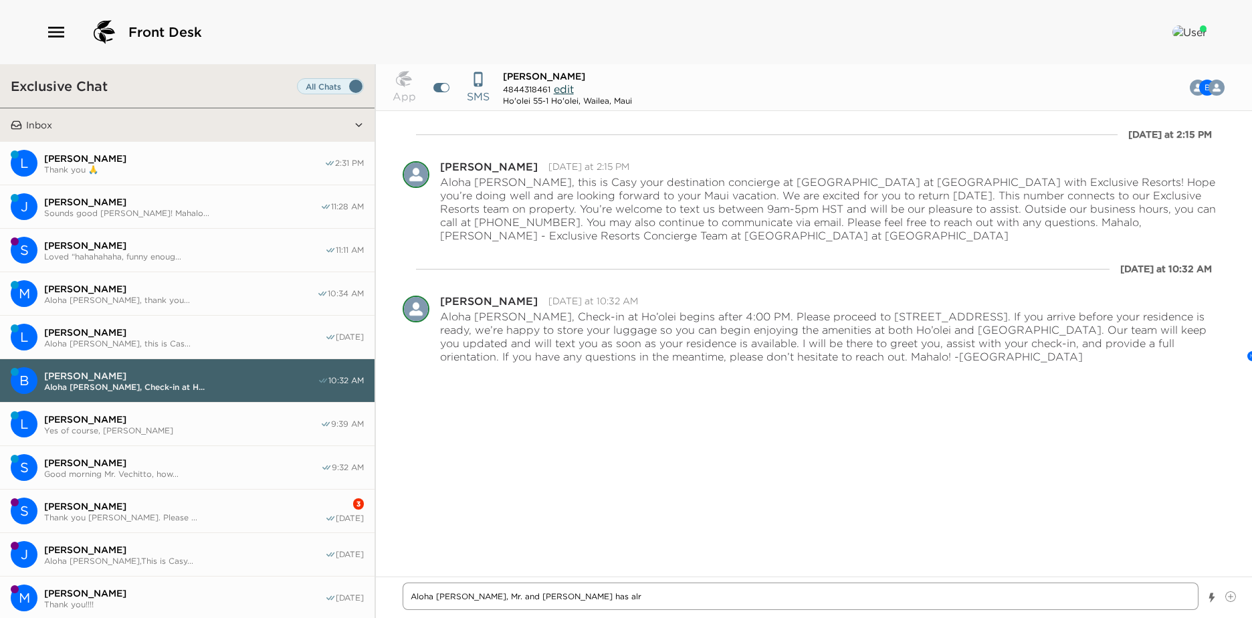
type textarea "x"
type textarea "Aloha Mr. Longo, Mr. and Mrs. Rosenlund has alre"
type textarea "x"
type textarea "Aloha Mr. Longo, Mr. and Mrs. Rosenlund has alrea"
type textarea "x"
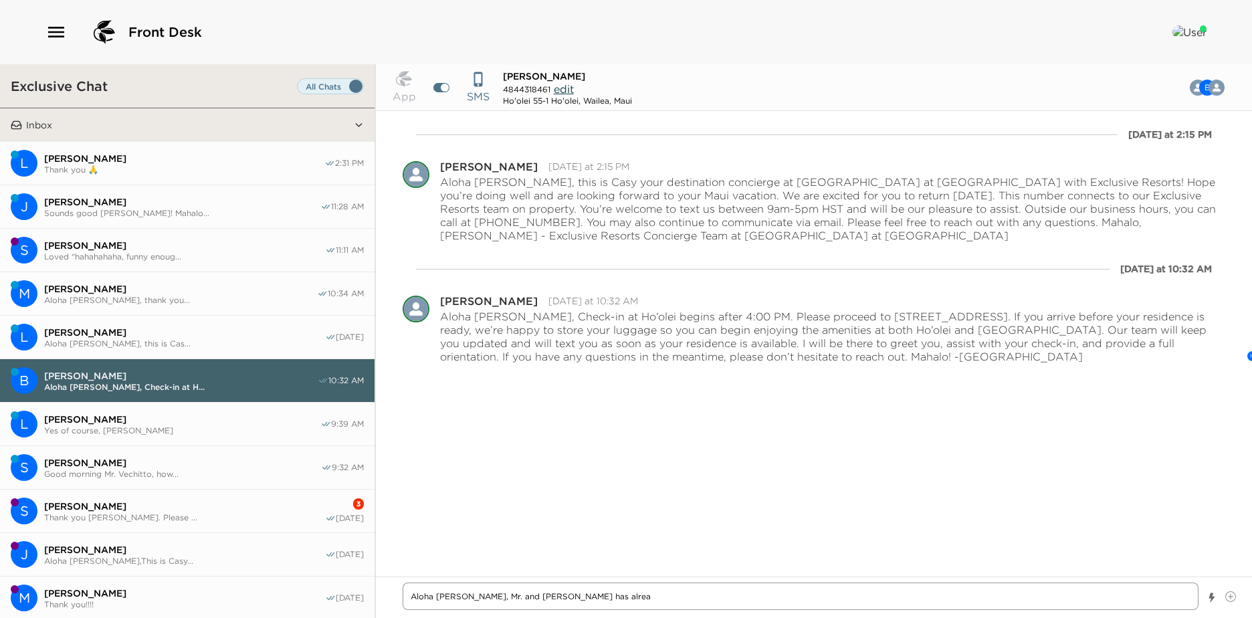
type textarea "Aloha Mr. Longo, Mr. and Mrs. Rosenlund has alread"
type textarea "x"
type textarea "Aloha Mr. Longo, Mr. and Mrs. Rosenlund has already"
type textarea "x"
type textarea "Aloha Mr. Longo, Mr. and Mrs. Rosenlund has already"
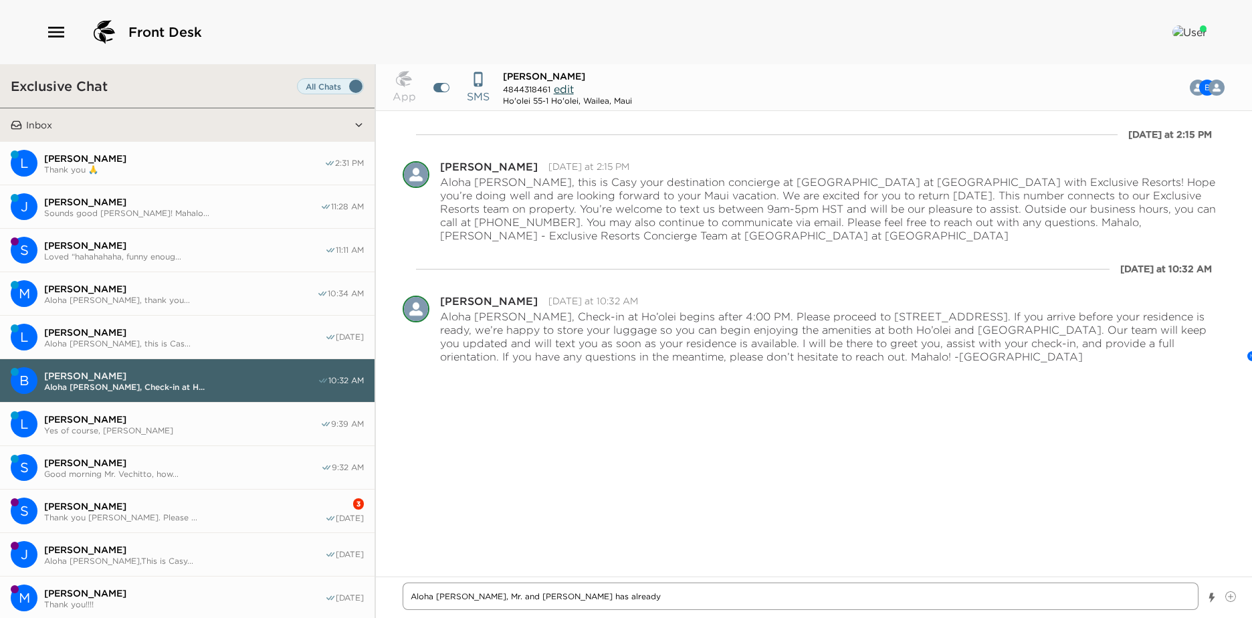
type textarea "x"
type textarea "Aloha Mr. Longo, Mr. and Mrs. Rosenlund has already ch"
type textarea "x"
type textarea "Aloha Mr. Longo, Mr. and Mrs. Rosenlund has already che"
type textarea "x"
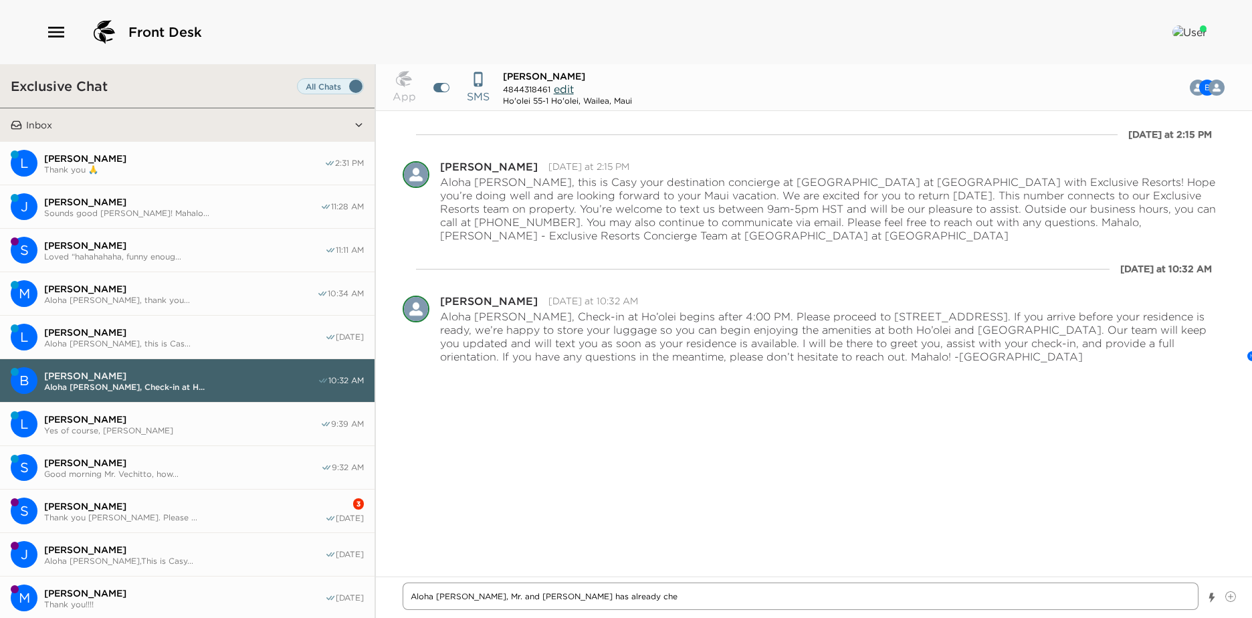
type textarea "Aloha Mr. Longo, Mr. and Mrs. Rosenlund has already chec"
type textarea "x"
type textarea "Aloha Mr. Longo, Mr. and Mrs. Rosenlund has already check"
type textarea "x"
type textarea "Aloha Mr. Longo, Mr. and Mrs. Rosenlund has already checke"
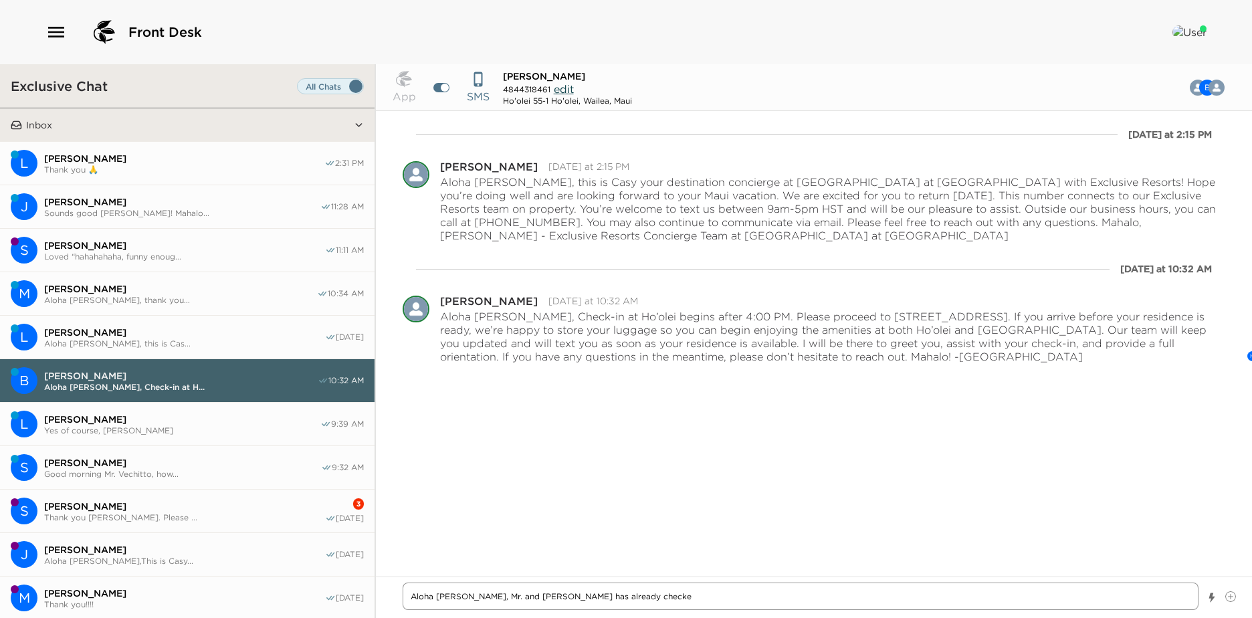
type textarea "x"
type textarea "Aloha Mr. Longo, Mr. and Mrs. Rosenlund has already checked"
type textarea "x"
type textarea "Aloha Mr. Longo, Mr. and Mrs. Rosenlund has already checked"
type textarea "x"
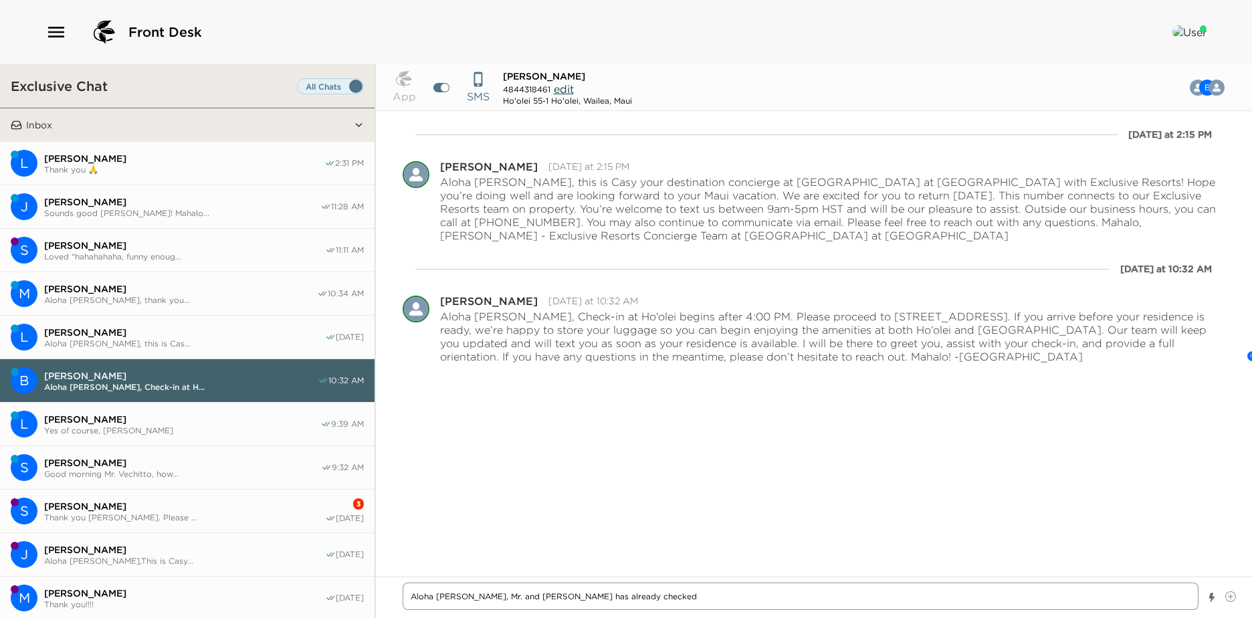
type textarea "Aloha Mr. Longo, Mr. and Mrs. Rosenlund has already checked i"
type textarea "x"
type textarea "Aloha Mr. Longo, Mr. and Mrs. Rosenlund has already checked in"
type textarea "x"
type textarea "Aloha Mr. Longo, Mr. and Mrs. Rosenlund has already checked in"
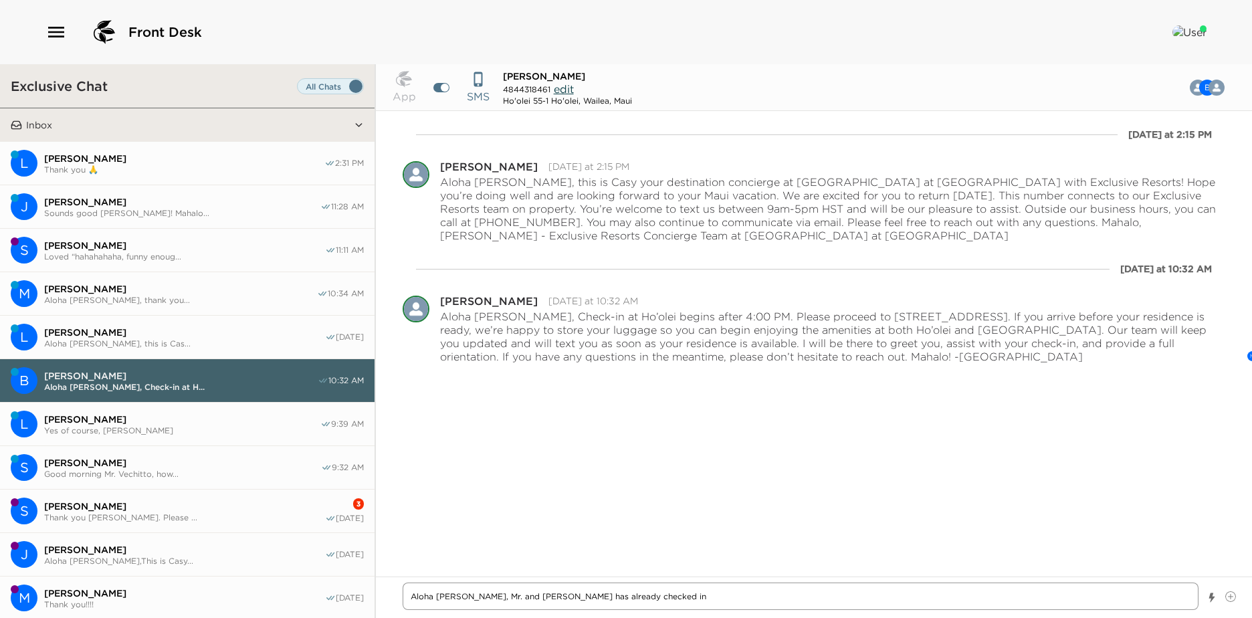
type textarea "x"
type textarea "Aloha Mr. Longo, Mr. and Mrs. Rosenlund has already checked in a"
type textarea "x"
type textarea "Aloha Mr. Longo, Mr. and Mrs. Rosenlund has already checked in an"
type textarea "x"
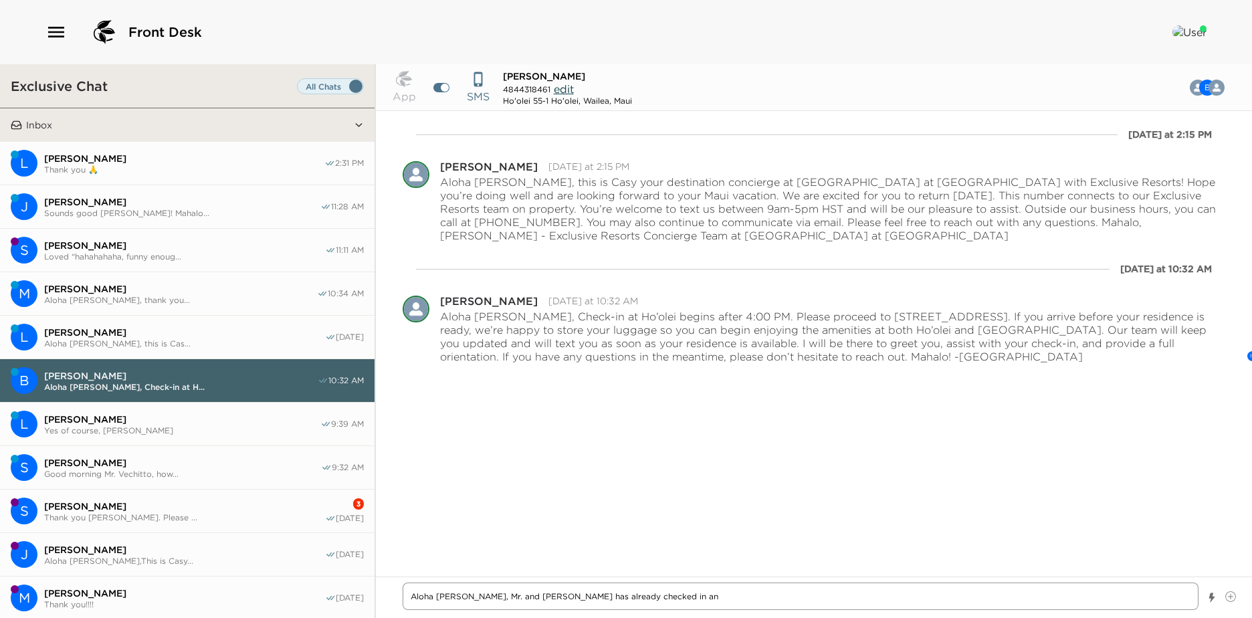
type textarea "Aloha Mr. Longo, Mr. and Mrs. Rosenlund has already checked in and"
type textarea "x"
type textarea "Aloha Mr. Longo, Mr. and Mrs. Rosenlund has already checked in and"
type textarea "x"
type textarea "Aloha Mr. Longo, Mr. and Mrs. Rosenlund has already checked in and a"
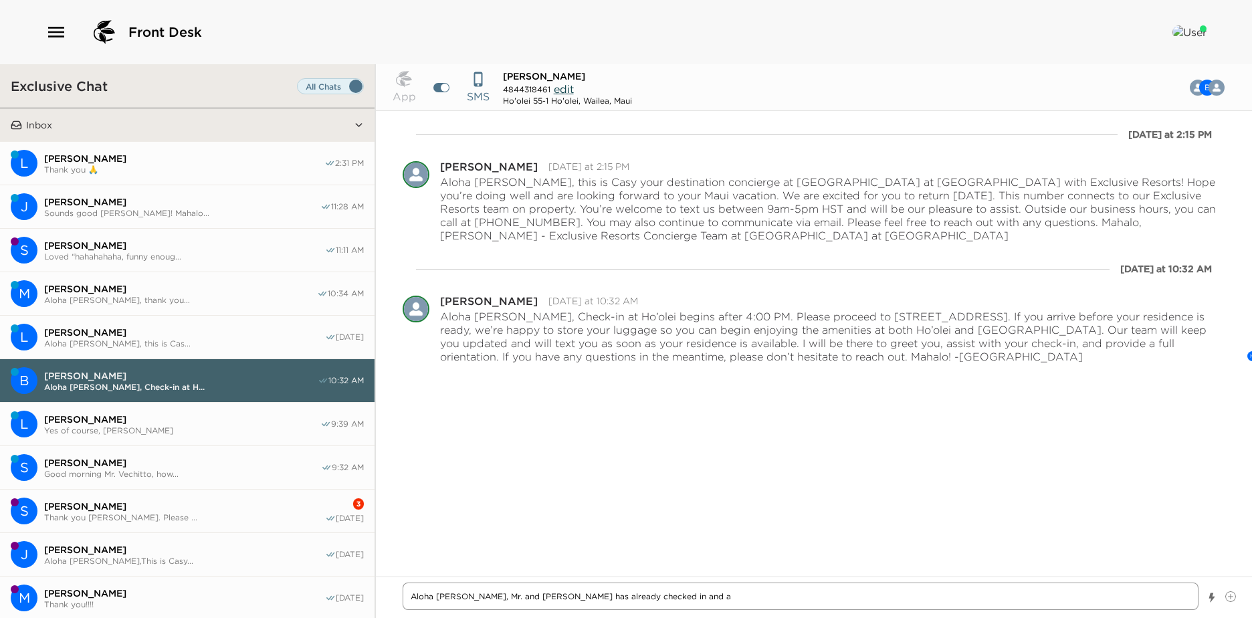
type textarea "x"
type textarea "Aloha Mr. Longo, Mr. and Mrs. Rosenlund has already checked in and ar"
type textarea "x"
type textarea "Aloha Mr. Longo, Mr. and Mrs. Rosenlund has already checked in and are"
type textarea "x"
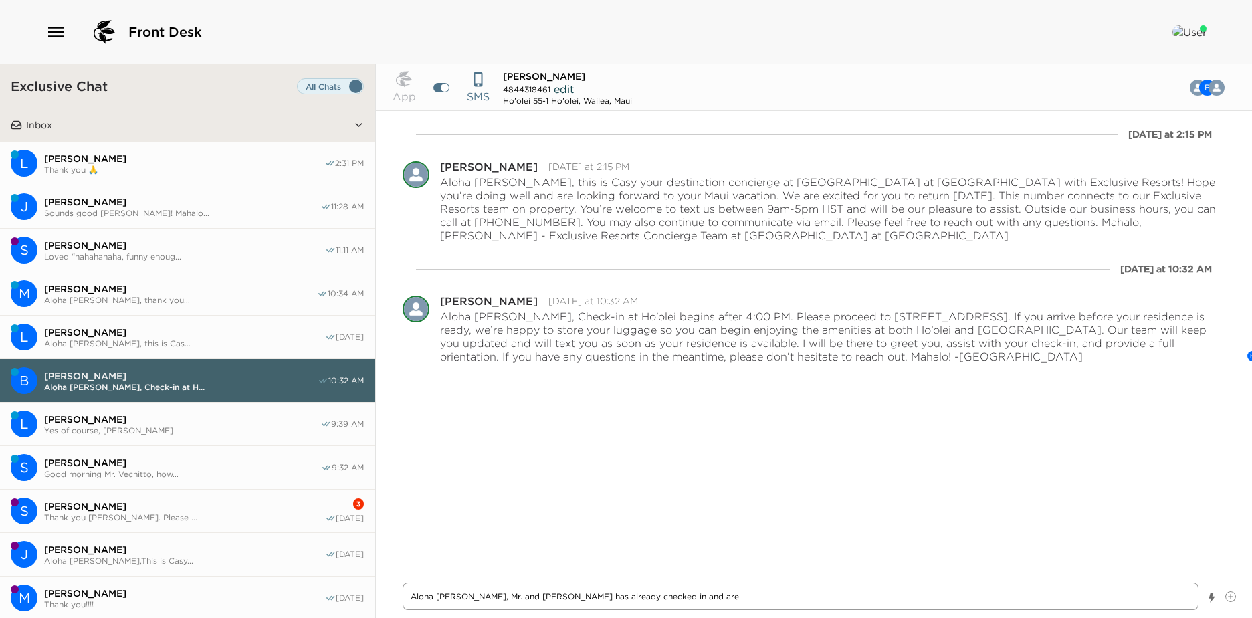
type textarea "Aloha Mr. Longo, Mr. and Mrs. Rosenlund has already checked in and are"
type textarea "x"
type textarea "Aloha Mr. Longo, Mr. and Mrs. Rosenlund has already checked in and are g"
type textarea "x"
type textarea "Aloha Mr. Longo, Mr. and Mrs. Rosenlund has already checked in and are ge"
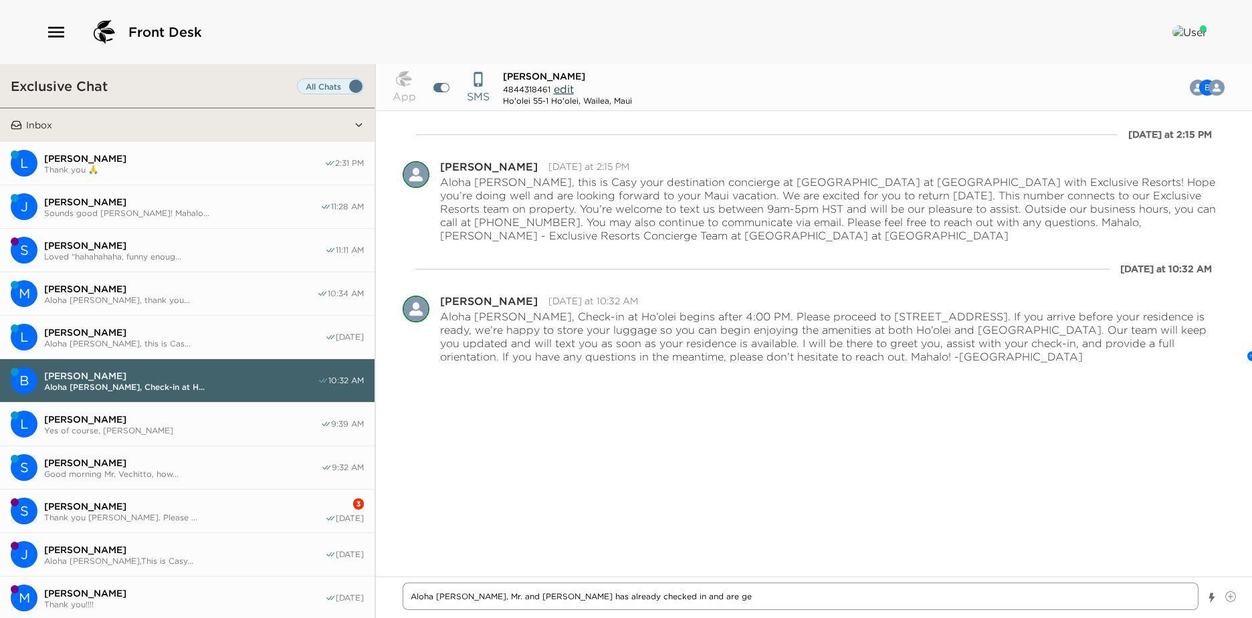
type textarea "x"
type textarea "Aloha Mr. Longo, Mr. and Mrs. Rosenlund has already checked in and are get"
type textarea "x"
type textarea "Aloha Mr. Longo, Mr. and Mrs. Rosenlund has already checked in and are getti"
type textarea "x"
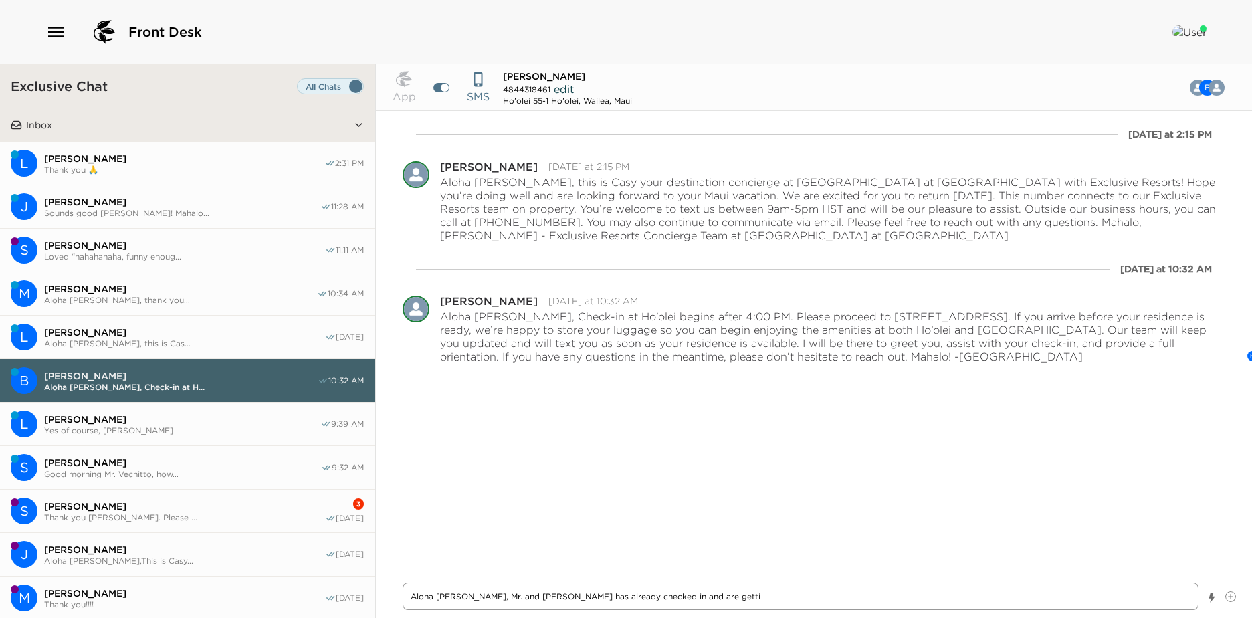
type textarea "Aloha Mr. Longo, Mr. and Mrs. Rosenlund has already checked in and are gettin"
type textarea "x"
type textarea "Aloha Mr. Longo, Mr. and Mrs. Rosenlund has already checked in and are getting"
type textarea "x"
type textarea "Aloha Mr. Longo, Mr. and Mrs. Rosenlund has already checked in and are getting"
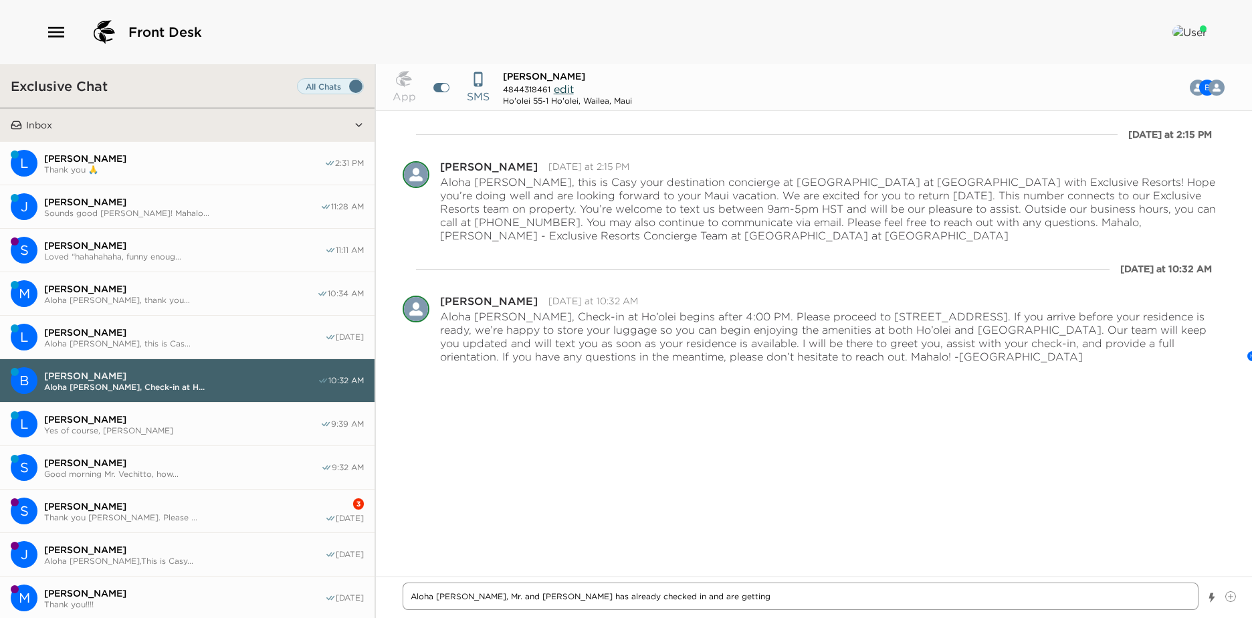
type textarea "x"
type textarea "Aloha Mr. Longo, Mr. and Mrs. Rosenlund has already checked in and are getting s"
type textarea "x"
type textarea "Aloha Mr. Longo, Mr. and Mrs. Rosenlund has already checked in and are getting …"
type textarea "x"
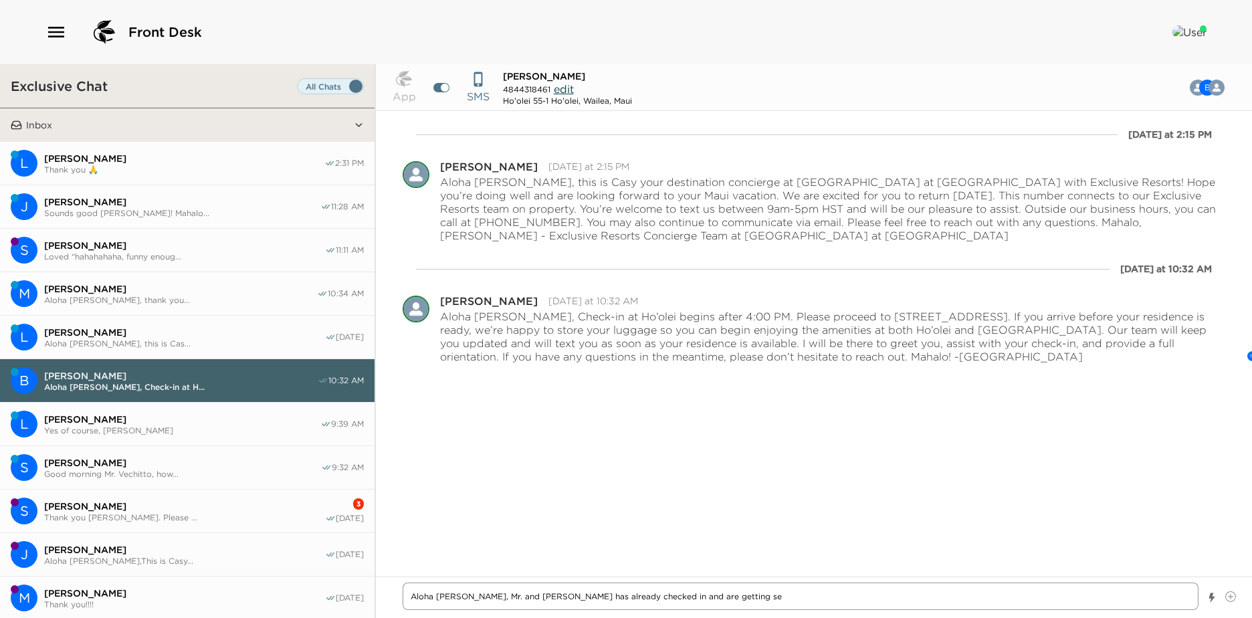
type textarea "Aloha Mr. Longo, Mr. and Mrs. Rosenlund has already checked in and are getting …"
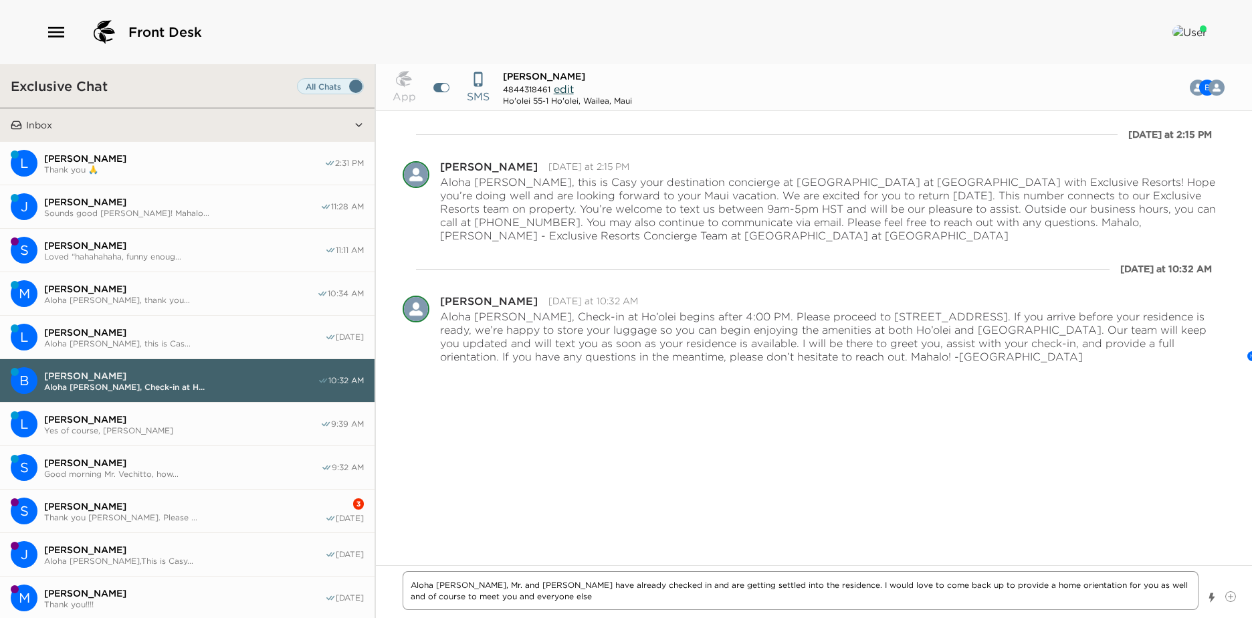
click at [569, 606] on textarea "Aloha Mr. Longo, Mr. and Mrs. Rosenlund have already checked in and are getting…" at bounding box center [801, 590] width 796 height 39
click at [811, 597] on textarea "Aloha Mr. Longo, Mr. and Mrs. Rosenlund have already checked in and are getting…" at bounding box center [801, 590] width 796 height 39
click at [803, 604] on textarea "Aloha Mr. Longo, Mr. and Mrs. Rosenlund have already checked in and are getting…" at bounding box center [801, 590] width 796 height 39
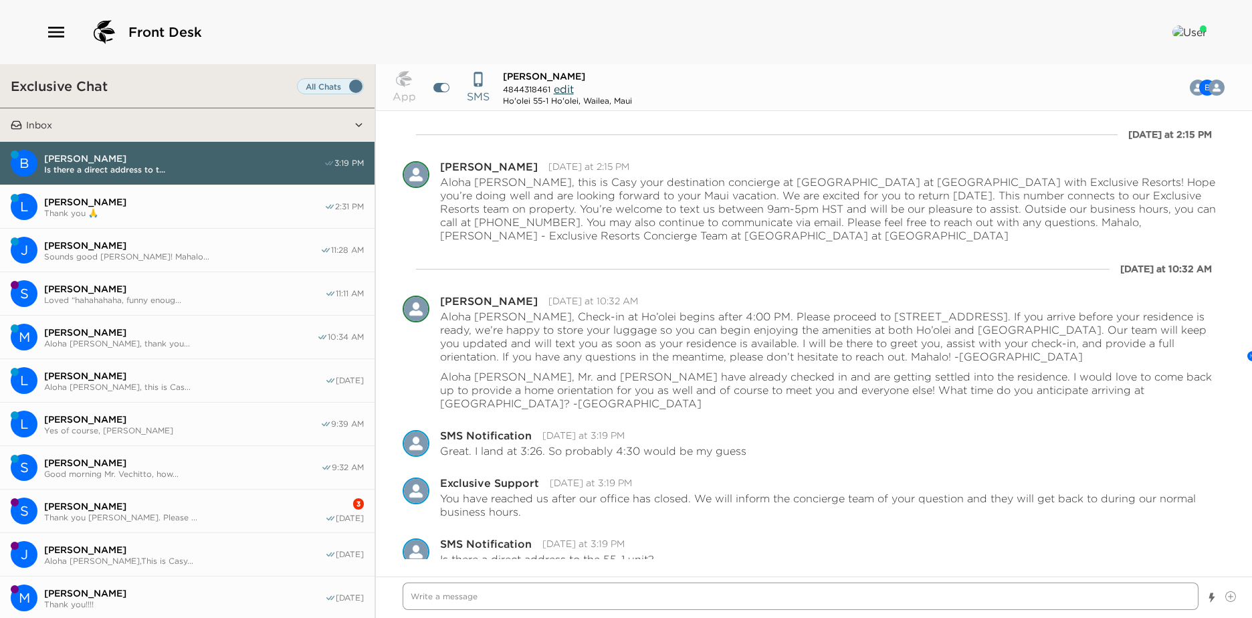
click at [485, 595] on textarea "Write a message" at bounding box center [801, 595] width 796 height 27
click at [500, 585] on textarea "Write a message" at bounding box center [801, 595] width 796 height 27
click at [498, 597] on textarea "Write a message" at bounding box center [801, 595] width 796 height 27
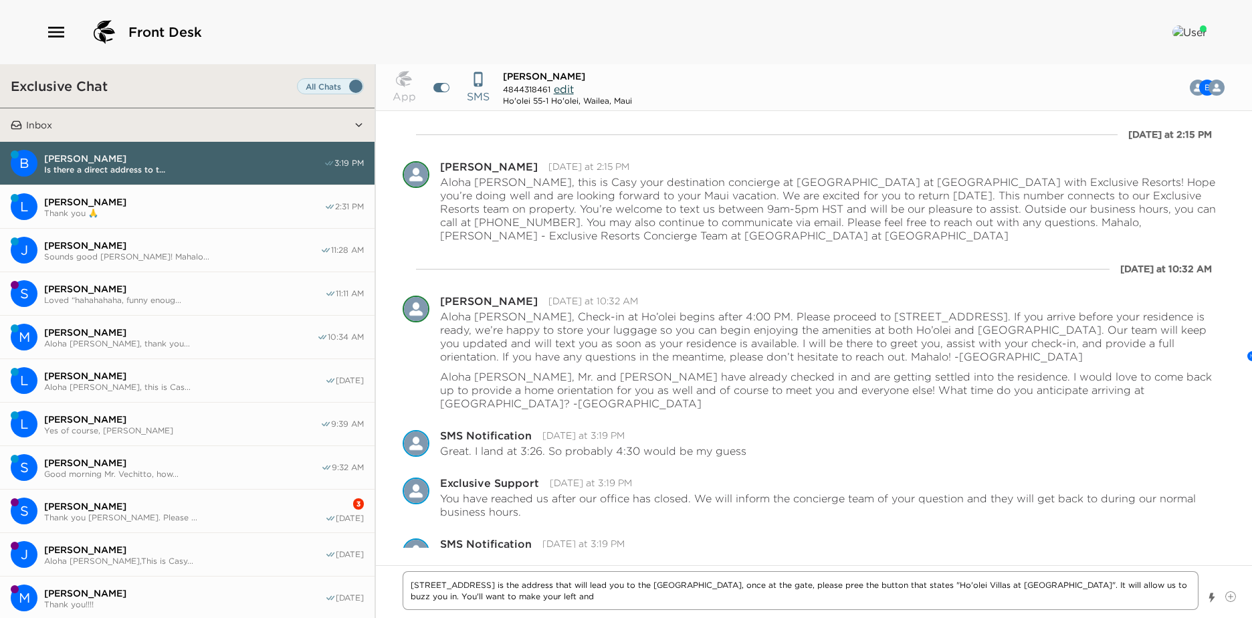
drag, startPoint x: 509, startPoint y: 603, endPoint x: 404, endPoint y: 610, distance: 105.3
click at [404, 610] on div "146 Ho'olei Cirlce is the address that will lead you to the Secuirty gate, once…" at bounding box center [801, 591] width 796 height 41
click at [787, 596] on textarea "146 Ho'olei Cirlce is the address that will lead you to the Secuirty gate, once…" at bounding box center [801, 590] width 796 height 39
click at [845, 594] on textarea "146 Ho'olei Cirlce is the address that will lead you to the Secuirty gate, once…" at bounding box center [801, 590] width 796 height 39
drag, startPoint x: 810, startPoint y: 597, endPoint x: 825, endPoint y: 601, distance: 15.4
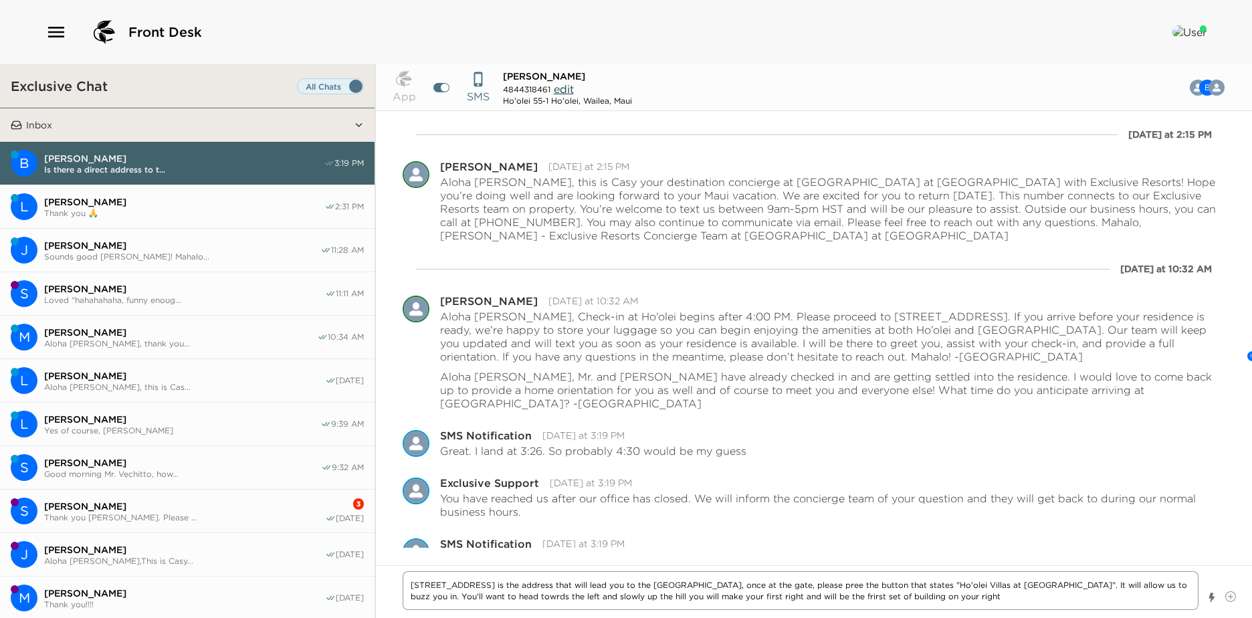
click at [810, 596] on textarea "146 Ho'olei Cirlce is the address that will lead you to the Secuirty gate, once…" at bounding box center [801, 590] width 796 height 39
drag, startPoint x: 904, startPoint y: 597, endPoint x: 405, endPoint y: 573, distance: 499.5
click at [405, 573] on textarea "146 Ho'olei Cirlce is the address that will lead you to the Secuirty gate, once…" at bounding box center [801, 590] width 796 height 39
paste textarea "The address to use is 146 Ho'olei Circle, which will bring you to the security …"
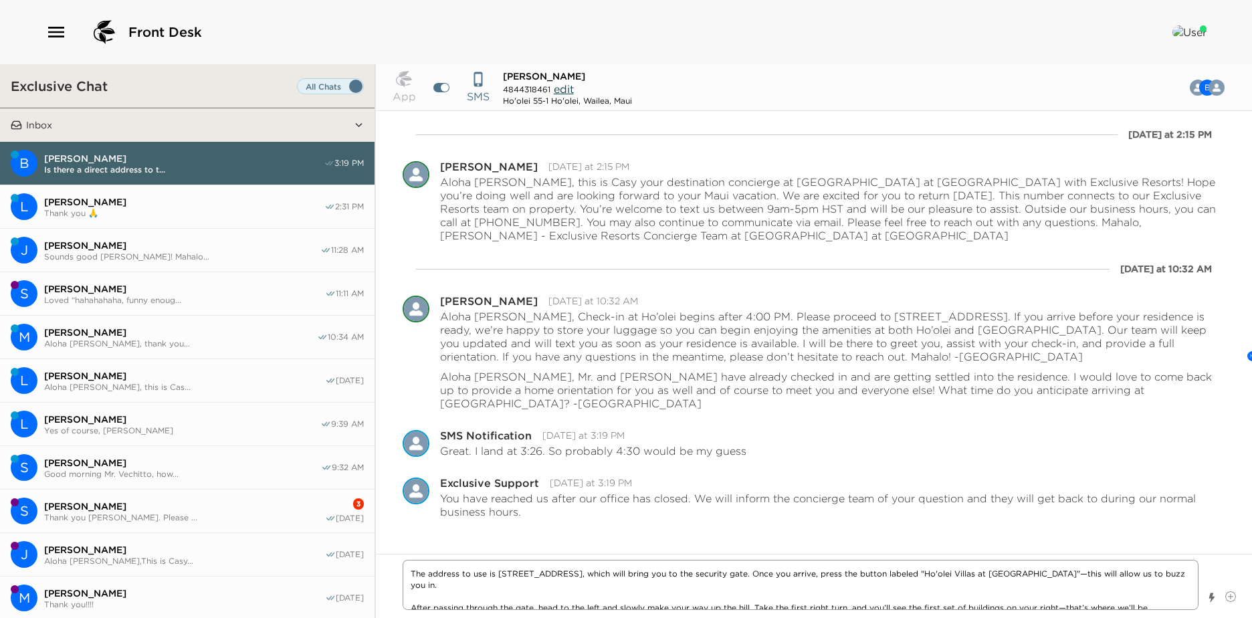
click at [411, 597] on textarea "The address to use is 146 Ho'olei Circle, which will bring you to the security …" at bounding box center [801, 585] width 796 height 50
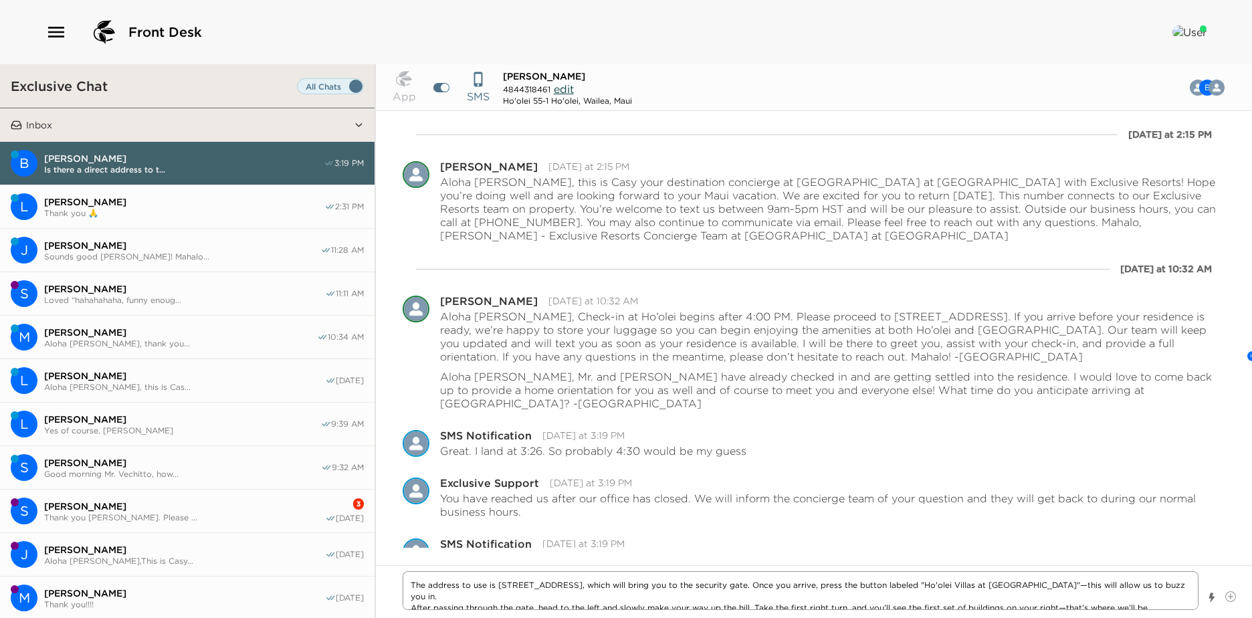
drag, startPoint x: 1150, startPoint y: 603, endPoint x: 1055, endPoint y: 613, distance: 95.5
click at [1055, 613] on div "The address to use is 146 Ho'olei Circle, which will bring you to the security …" at bounding box center [814, 591] width 876 height 53
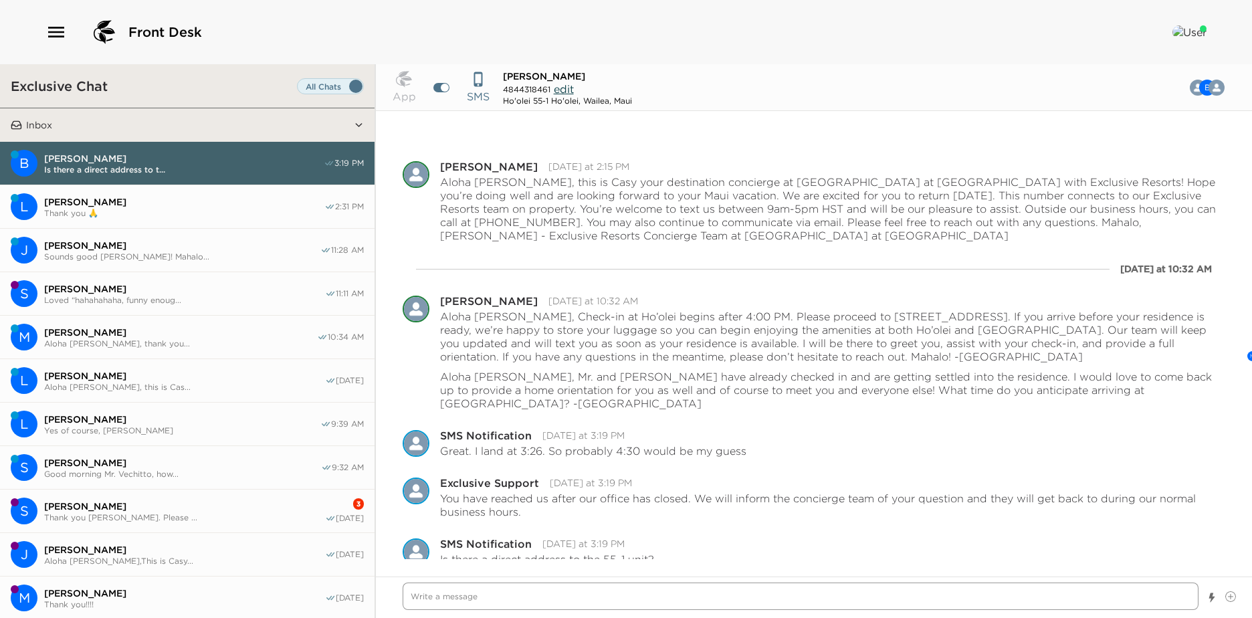
scroll to position [70, 0]
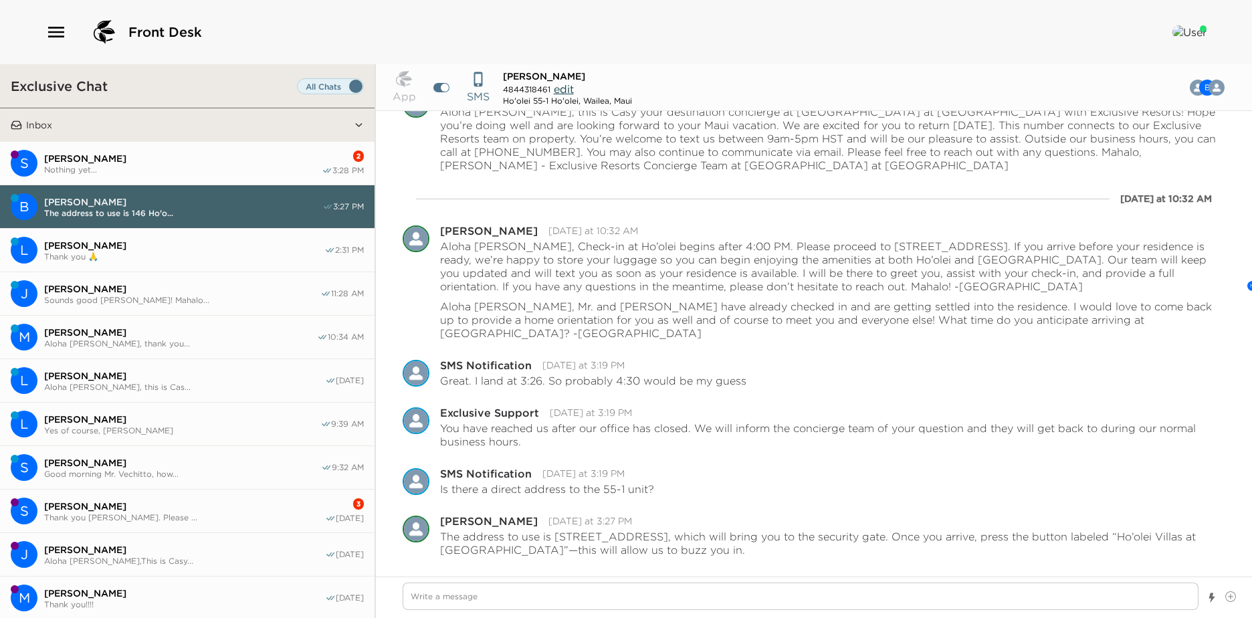
click at [150, 155] on span "Susan Henry" at bounding box center [183, 158] width 278 height 12
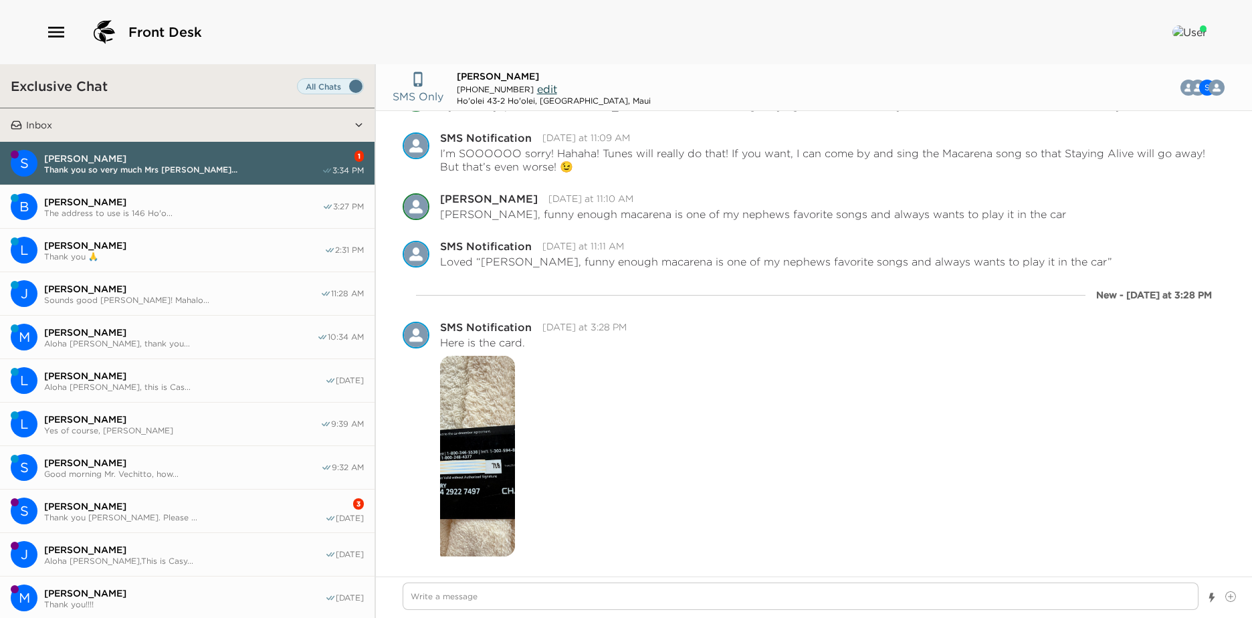
scroll to position [7346, 0]
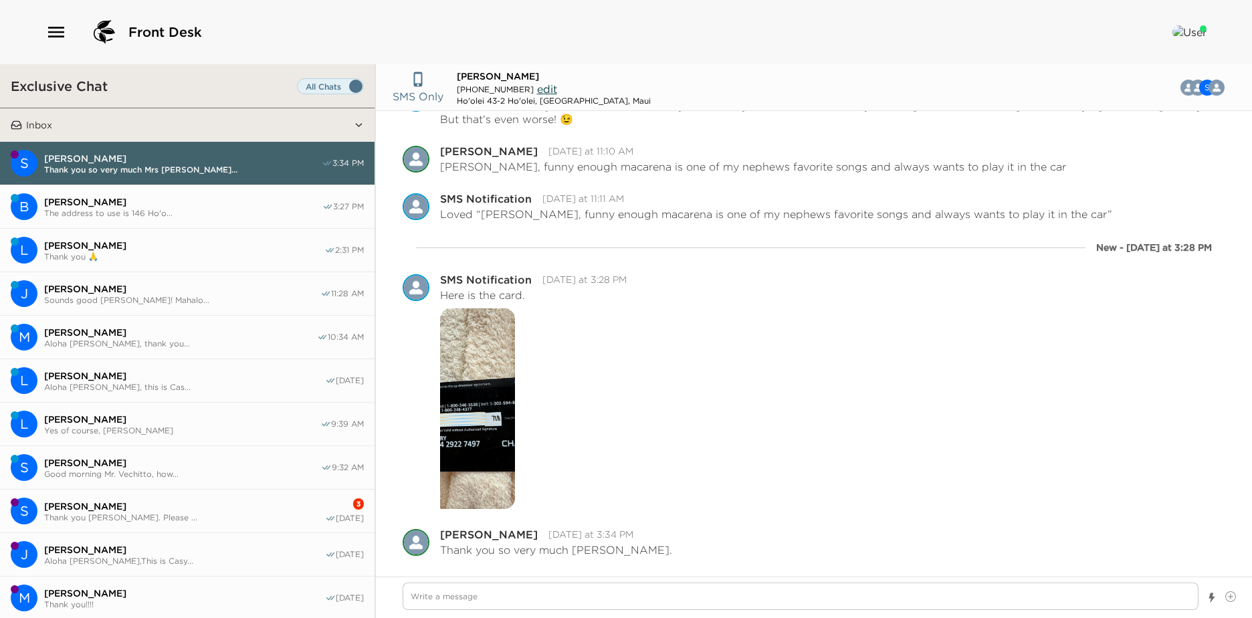
click at [163, 213] on span "The address to use is 146 Ho'o..." at bounding box center [183, 213] width 278 height 10
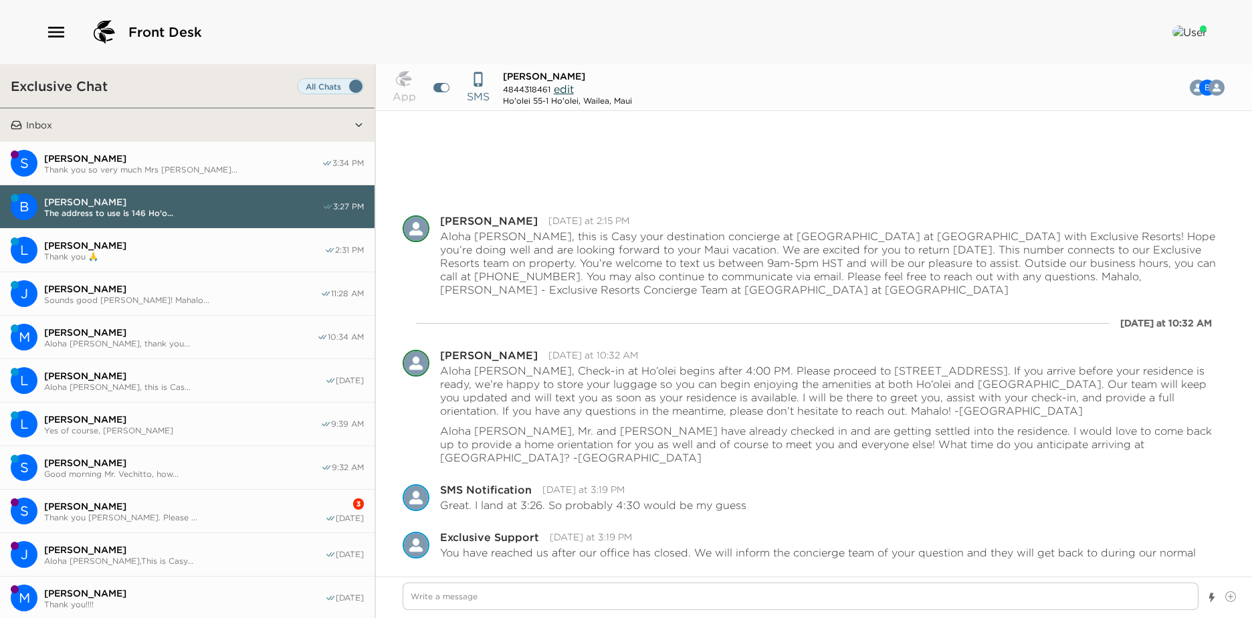
click at [160, 178] on button "S Susan Henry Thank you so very much Mrs Hen... 3:34 PM" at bounding box center [187, 163] width 375 height 43
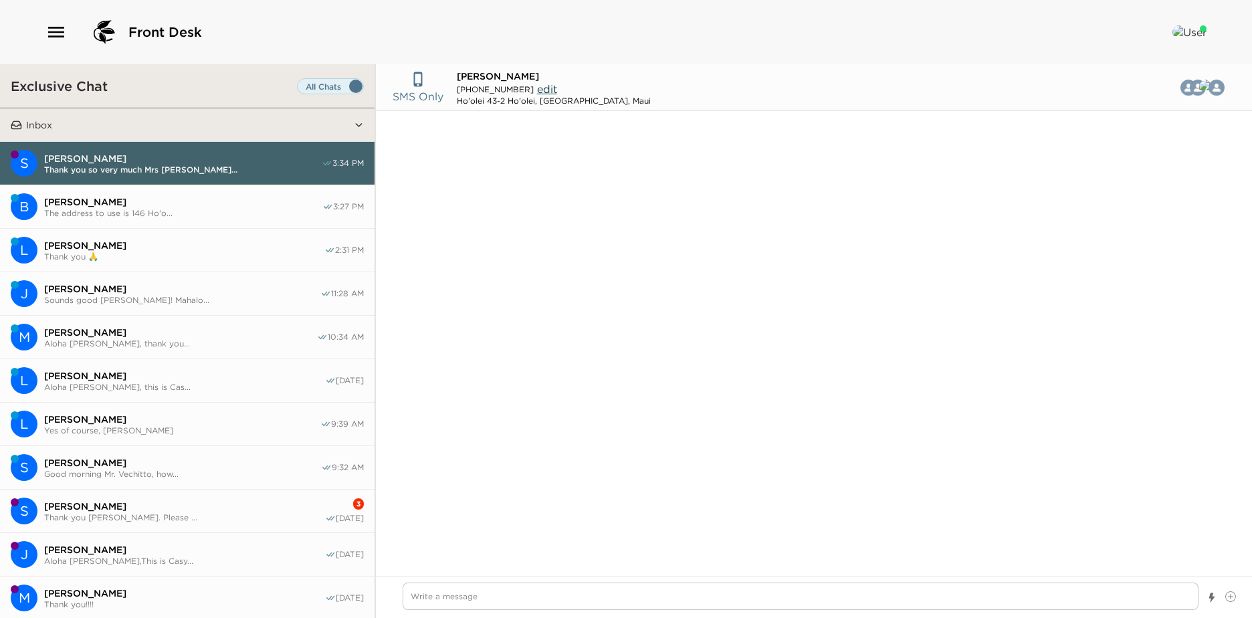
scroll to position [1718, 0]
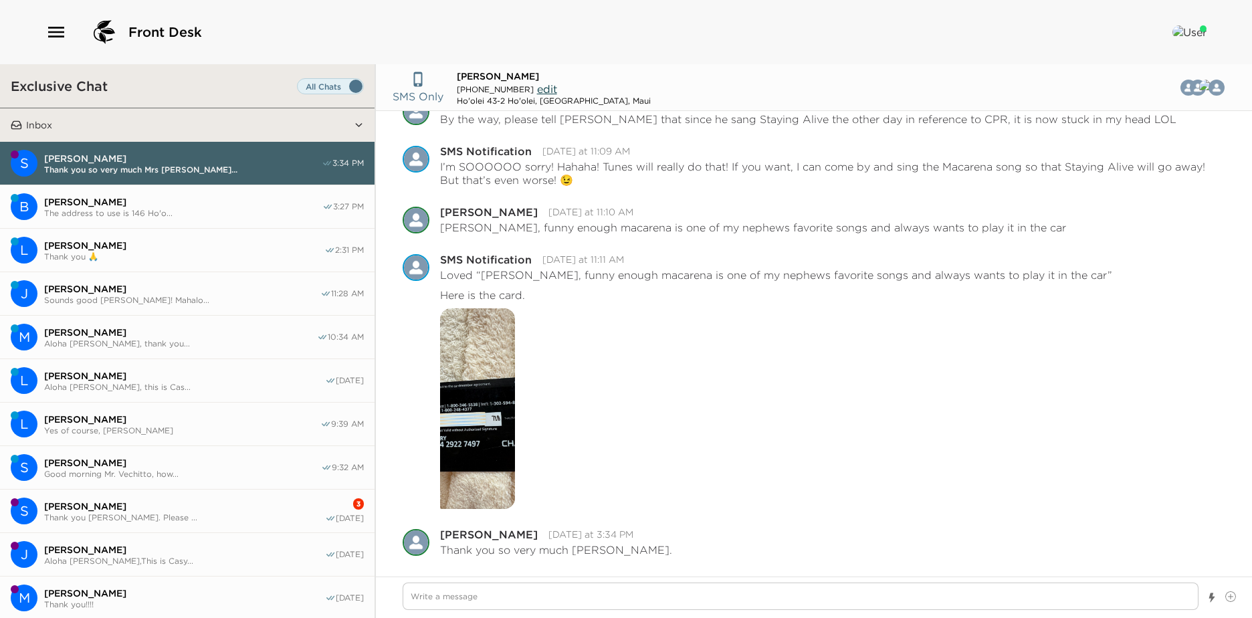
click at [167, 216] on span "The address to use is 146 Ho'o..." at bounding box center [183, 213] width 278 height 10
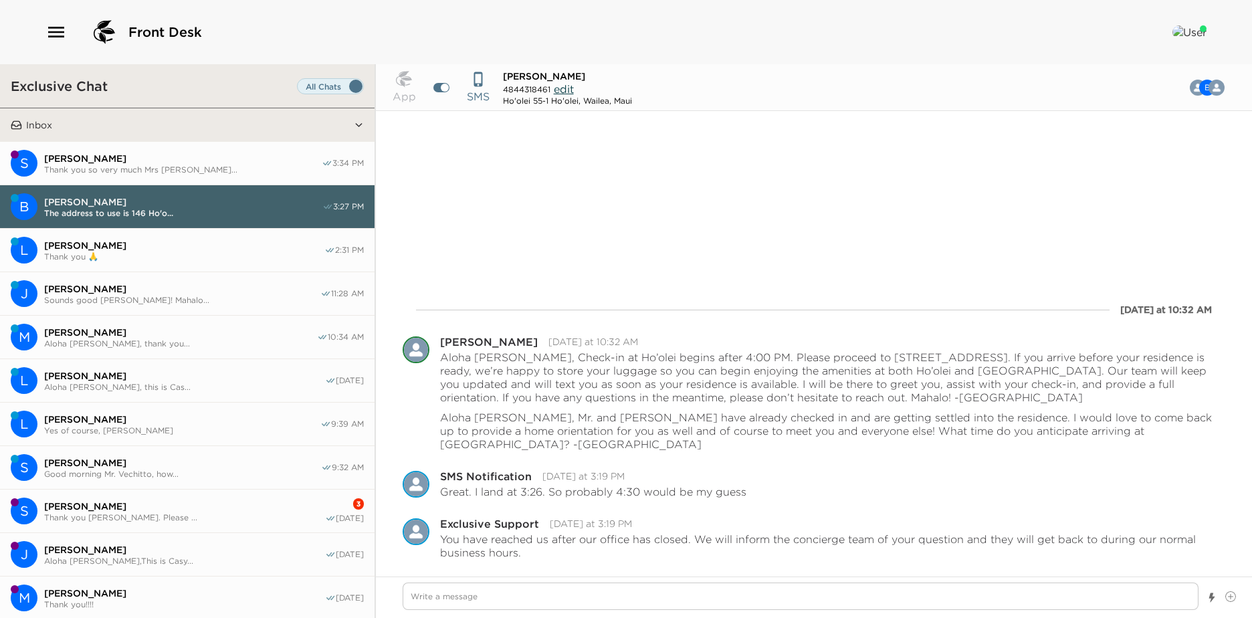
scroll to position [138, 0]
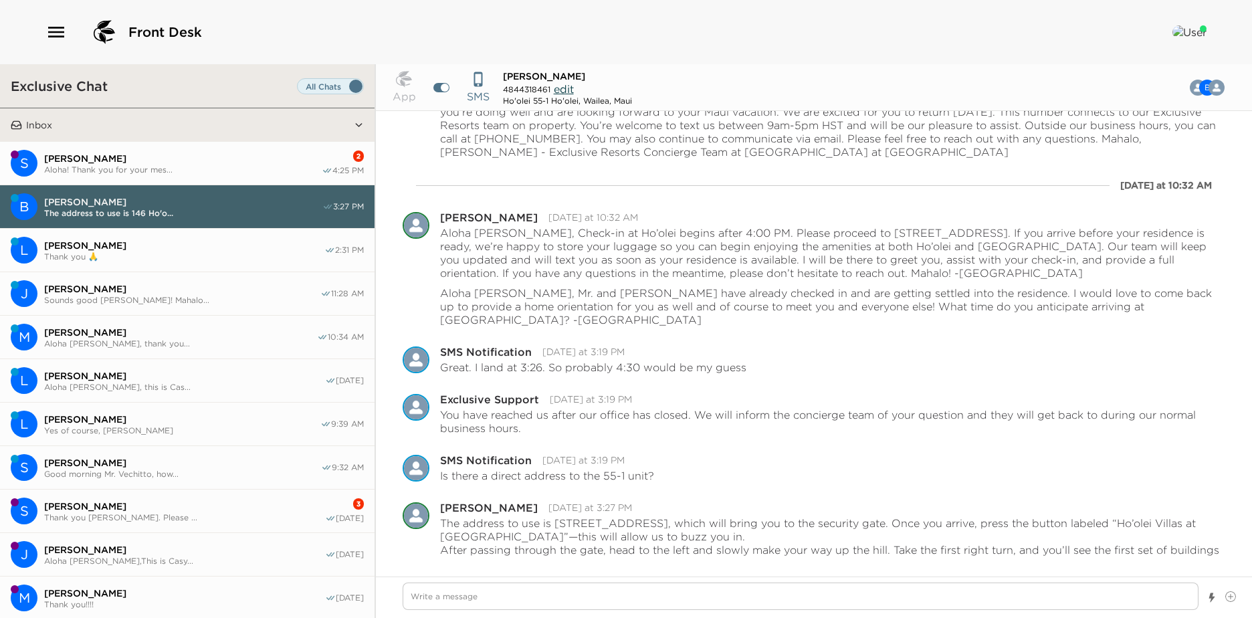
click at [155, 157] on span "Susan Henry" at bounding box center [183, 158] width 278 height 12
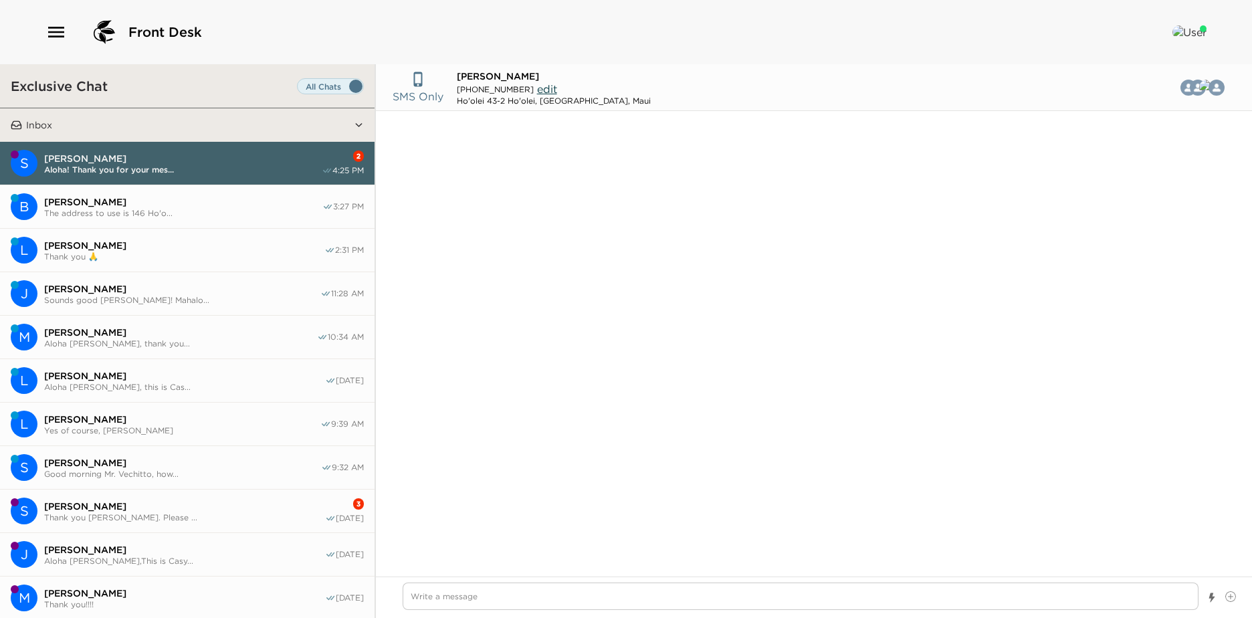
scroll to position [2850, 0]
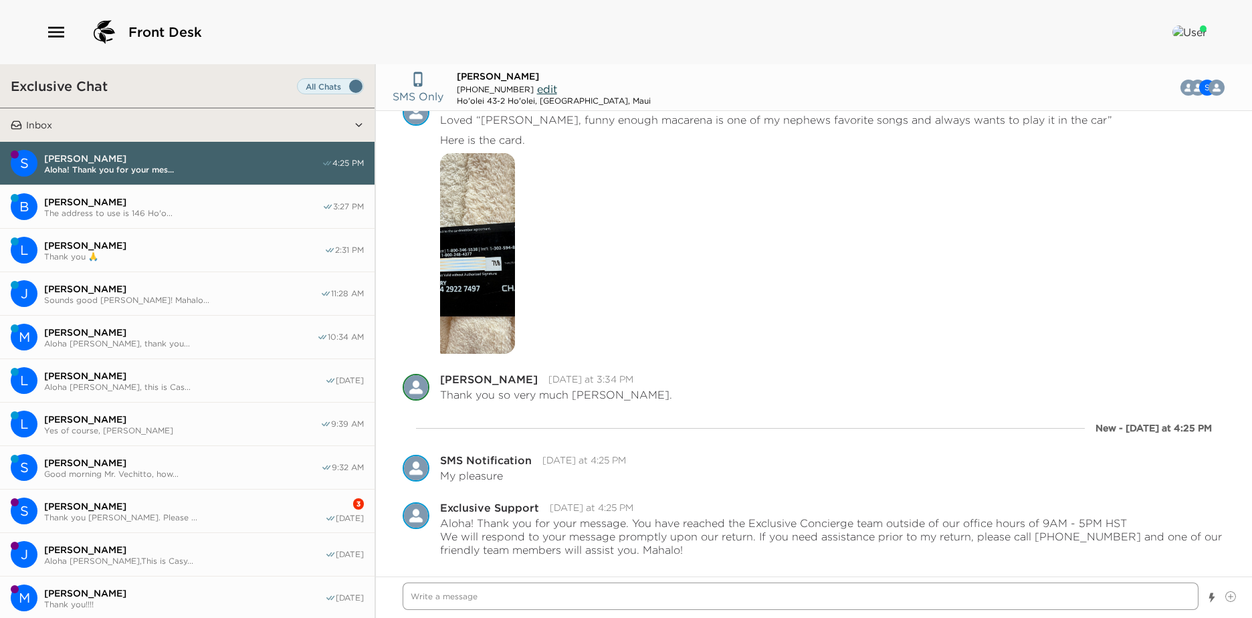
click at [670, 603] on textarea "Write a message" at bounding box center [801, 595] width 796 height 27
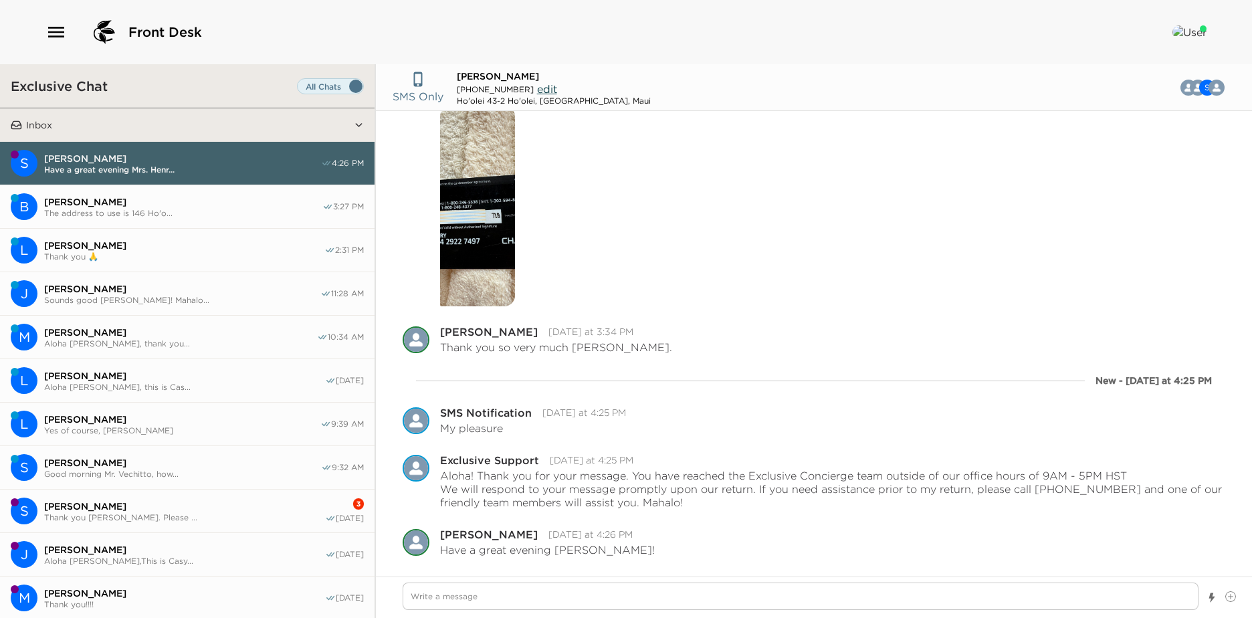
click at [227, 203] on span "Brian Longo" at bounding box center [183, 202] width 278 height 12
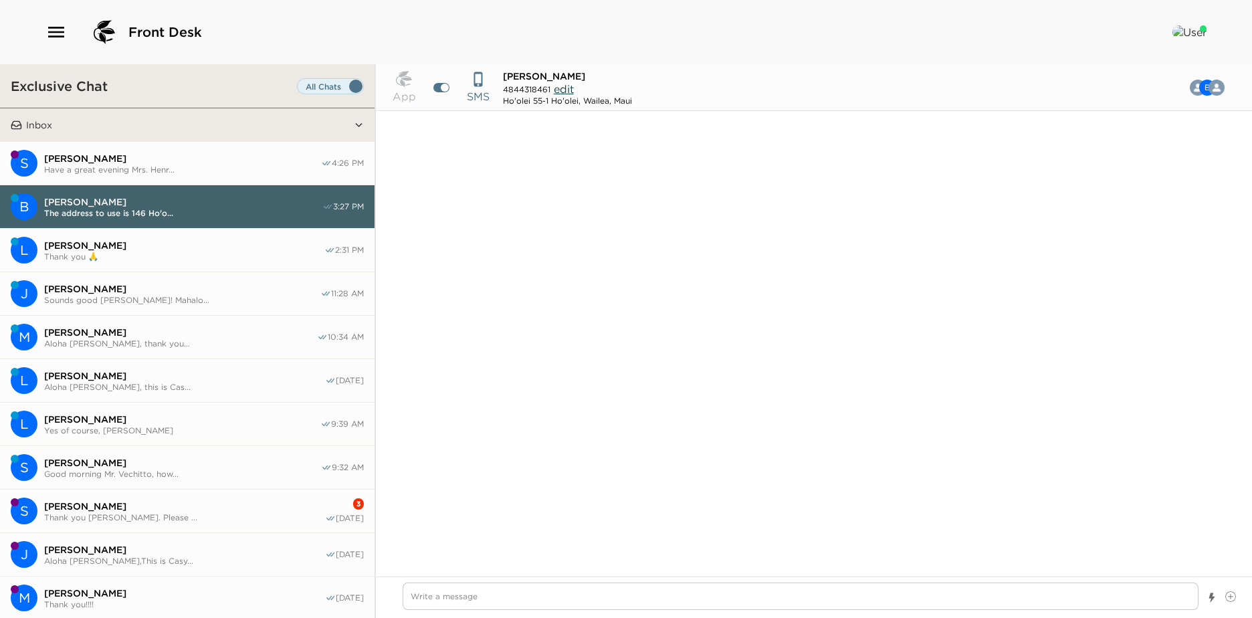
scroll to position [205, 0]
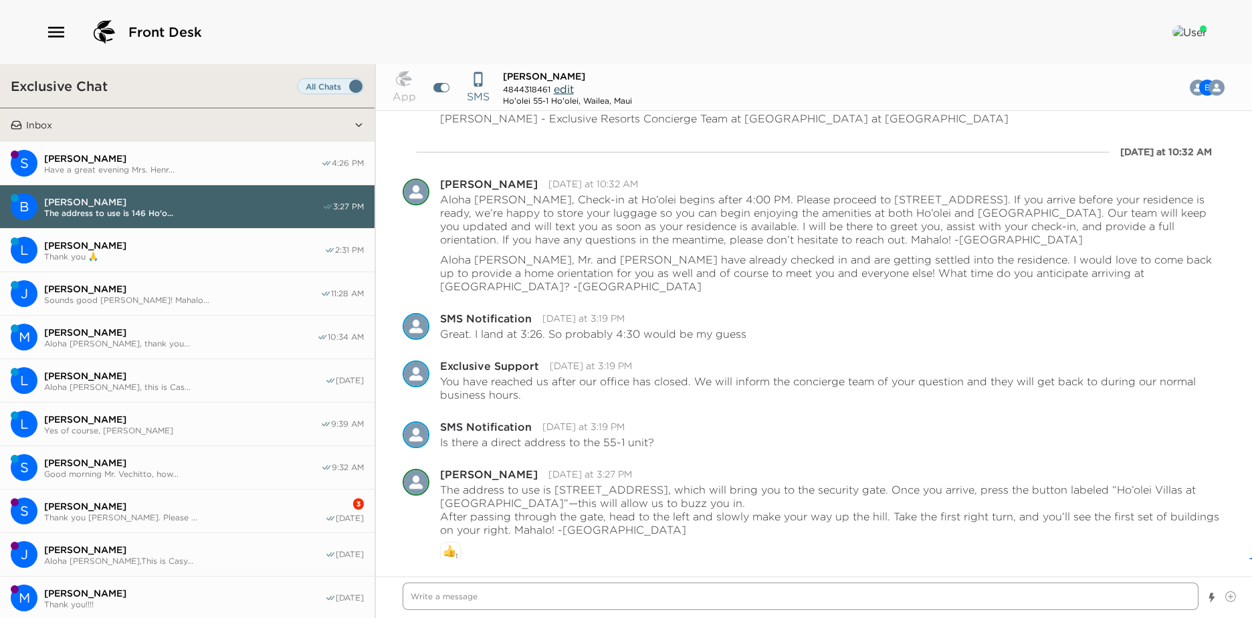
click at [575, 589] on textarea "Write a message" at bounding box center [801, 595] width 796 height 27
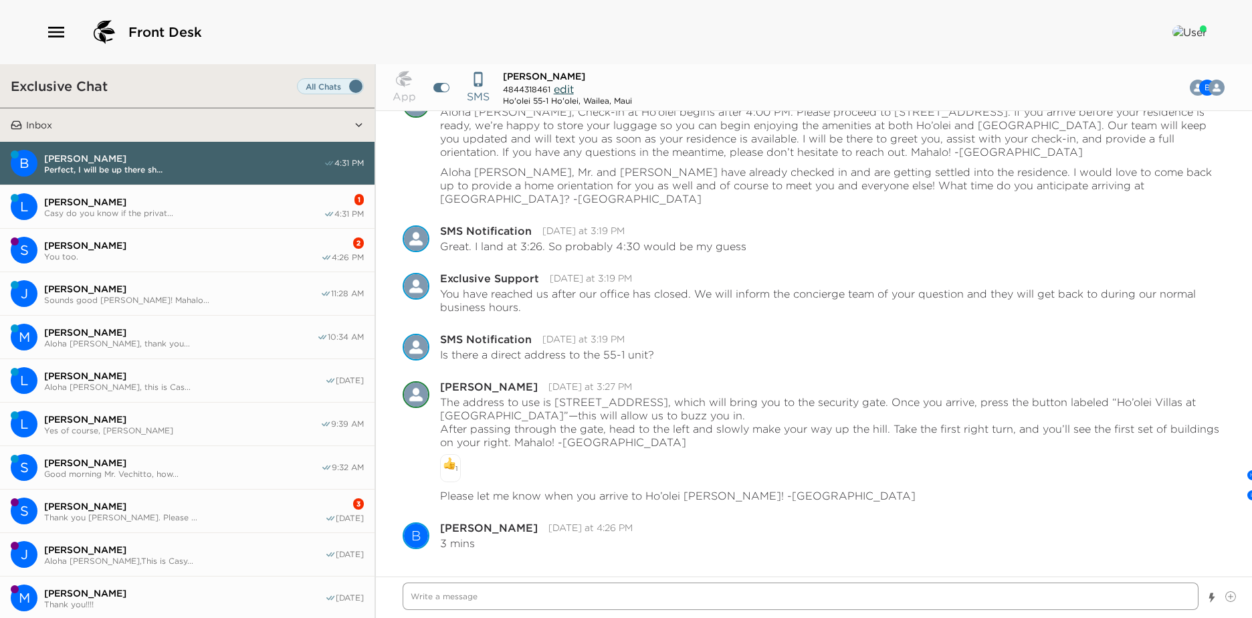
scroll to position [340, 0]
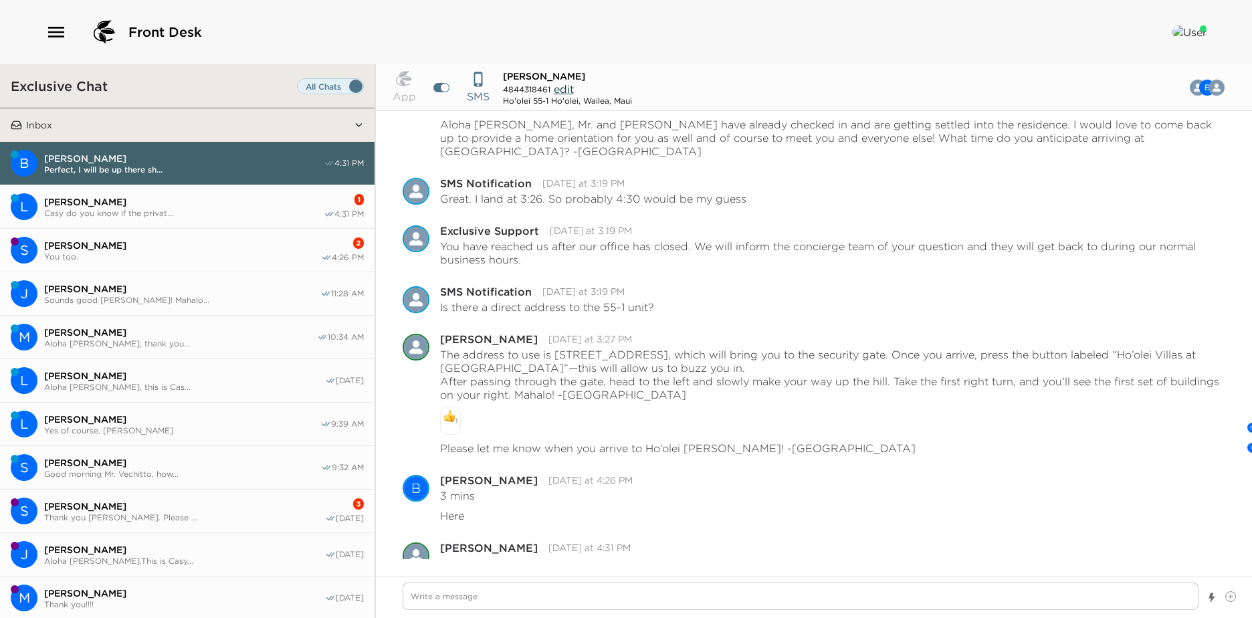
click at [225, 218] on button "L Lindsey Rosenlund Casy do you know if the privat... 1 4:31 PM" at bounding box center [187, 206] width 375 height 43
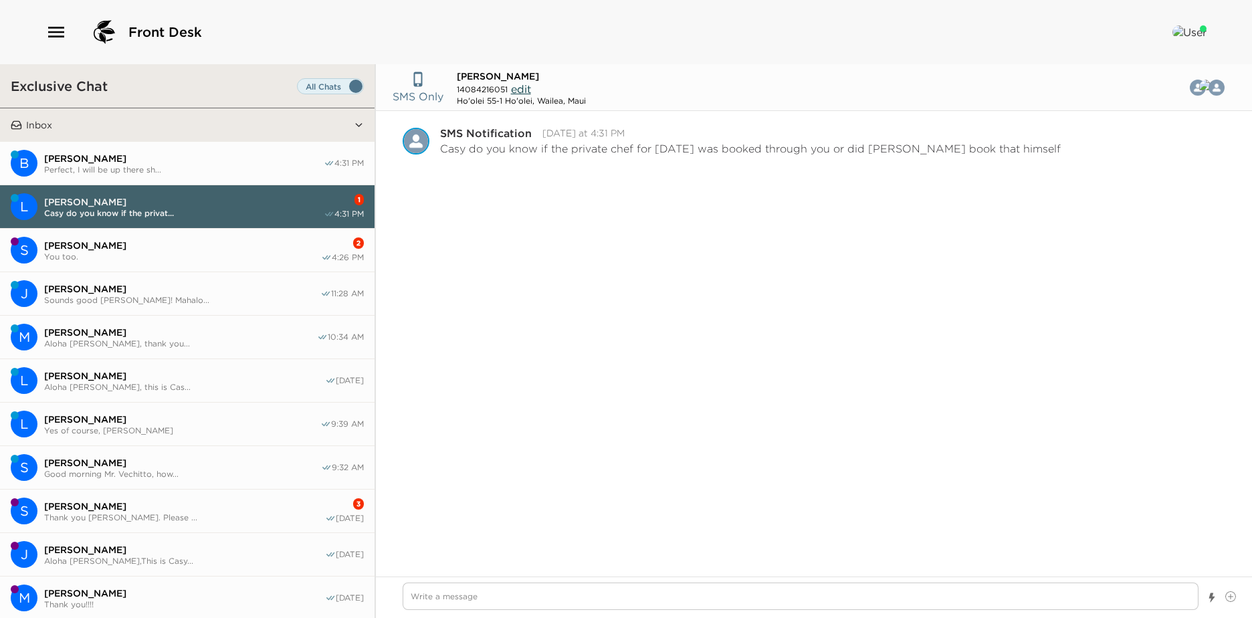
scroll to position [499, 0]
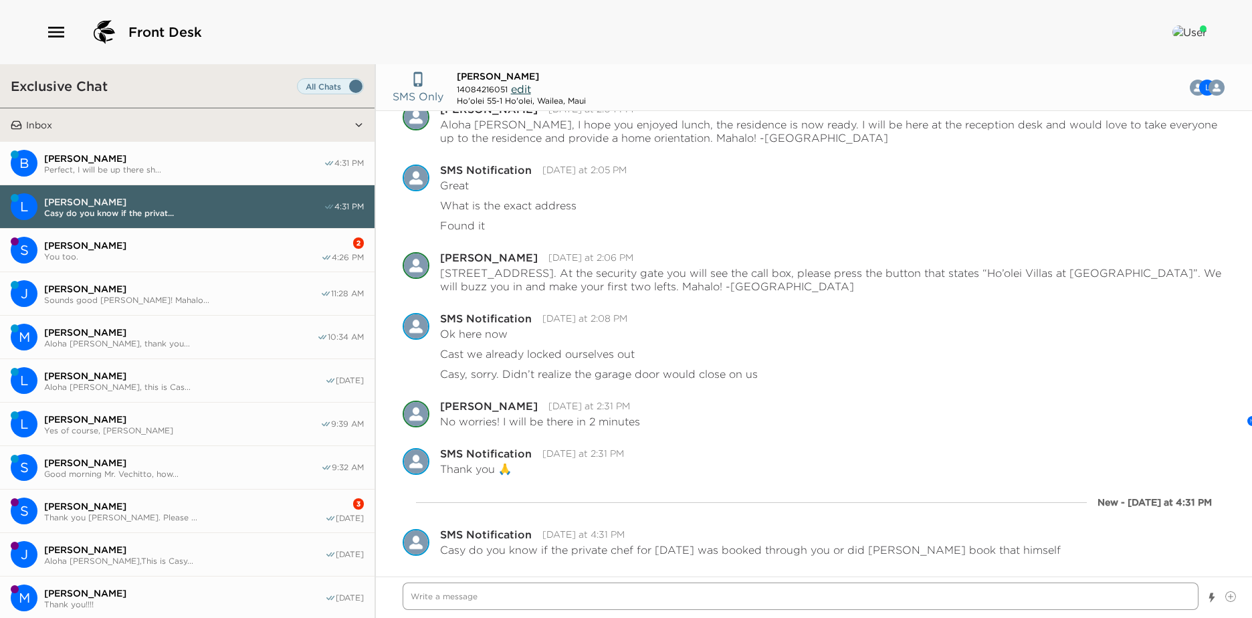
click at [550, 603] on textarea "Write a message" at bounding box center [801, 595] width 796 height 27
click at [1017, 595] on textarea "Aloha, Mr. Longo has booked directly with Chef Hiriam. I will get in touch with…" at bounding box center [801, 595] width 796 height 27
click at [935, 601] on textarea "Aloha, Mr. Longo has booked directly with Chef Hiriam. I will get in touch with…" at bounding box center [801, 595] width 796 height 27
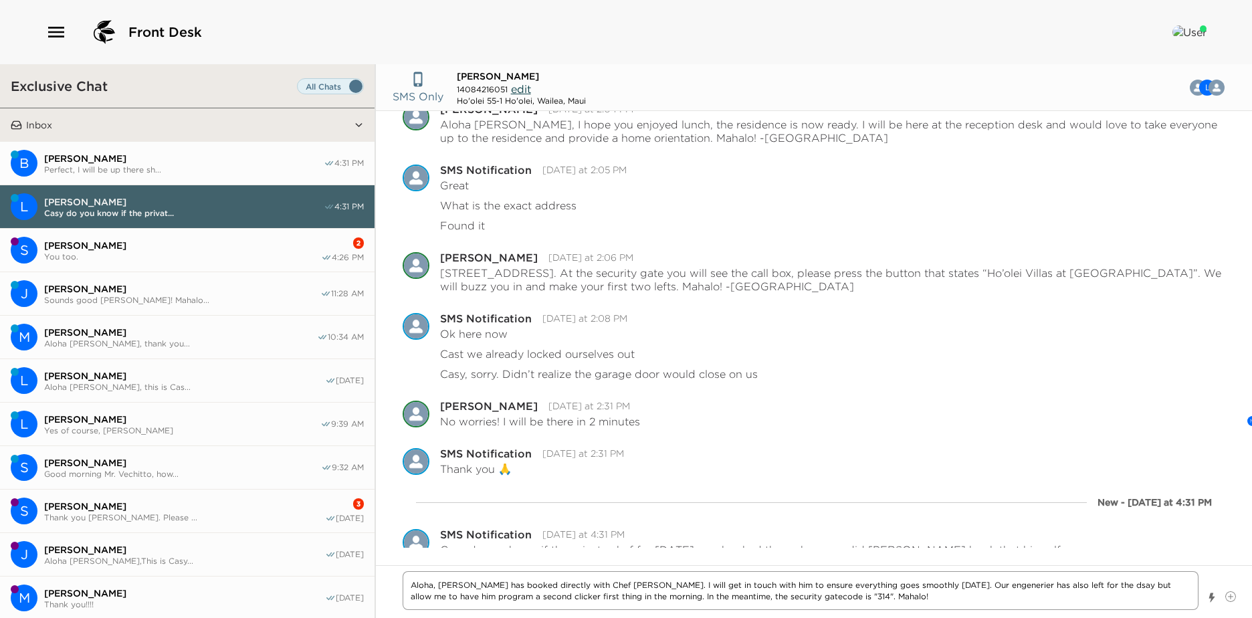
click at [987, 593] on textarea "Aloha, Mr. Longo has booked directly with Chef Hiriam. I will get in touch with…" at bounding box center [801, 590] width 796 height 39
click at [990, 613] on div "Aloha, Mr. Longo has booked directly with Chef Hiriam. I will get in touch with…" at bounding box center [814, 591] width 876 height 53
click at [975, 589] on textarea "Aloha, Mr. Longo has booked directly with Chef Hiriam. I will get in touch with…" at bounding box center [801, 590] width 796 height 39
drag, startPoint x: 975, startPoint y: 589, endPoint x: 948, endPoint y: 594, distance: 27.2
click at [948, 594] on textarea "Aloha, Mr. Longo has booked directly with Chef Hiriam. I will get in touch with…" at bounding box center [801, 590] width 796 height 39
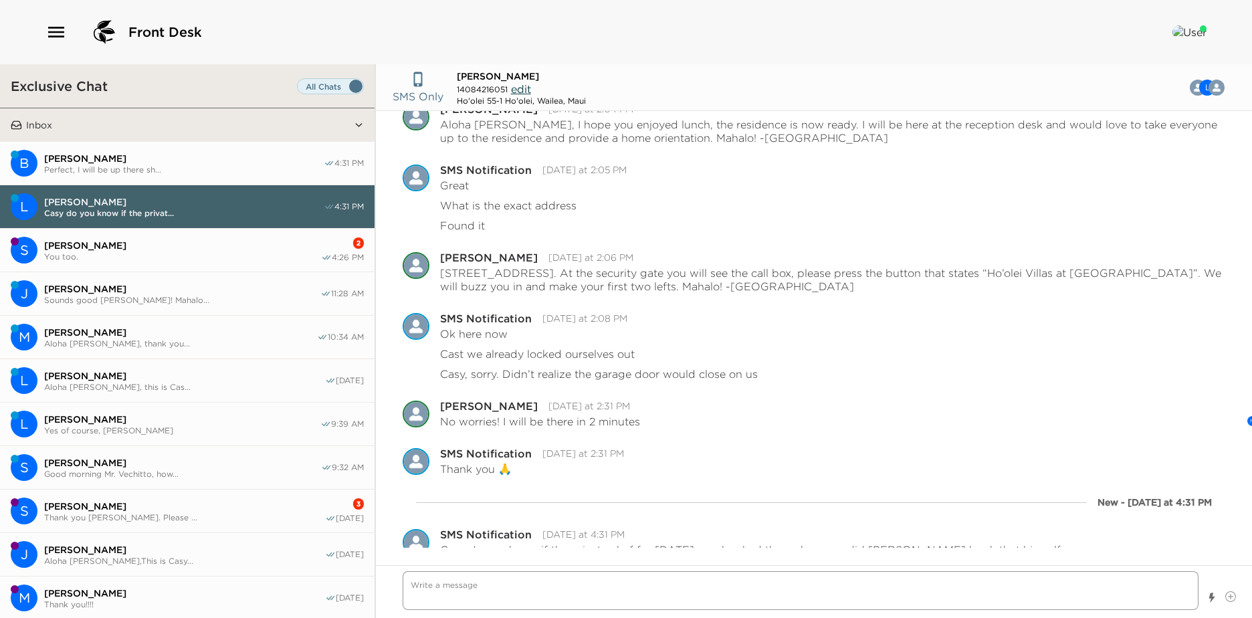
scroll to position [573, 0]
